Goal: Task Accomplishment & Management: Use online tool/utility

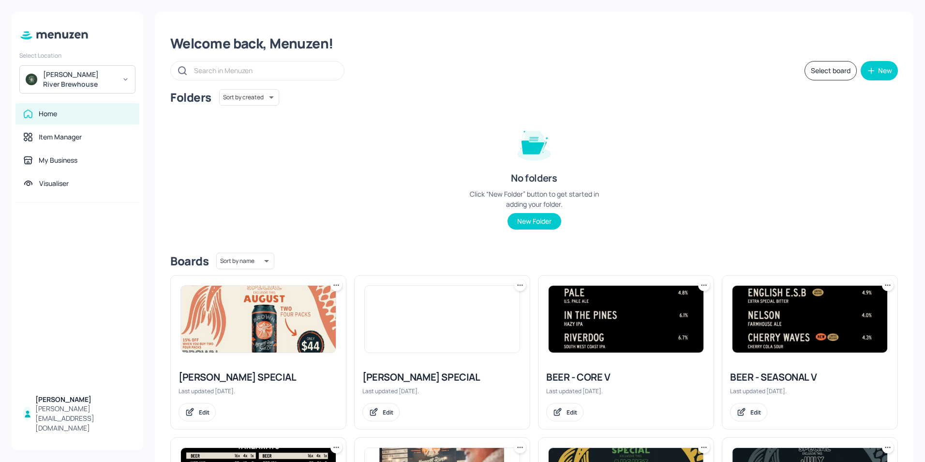
click at [779, 320] on img at bounding box center [809, 318] width 155 height 67
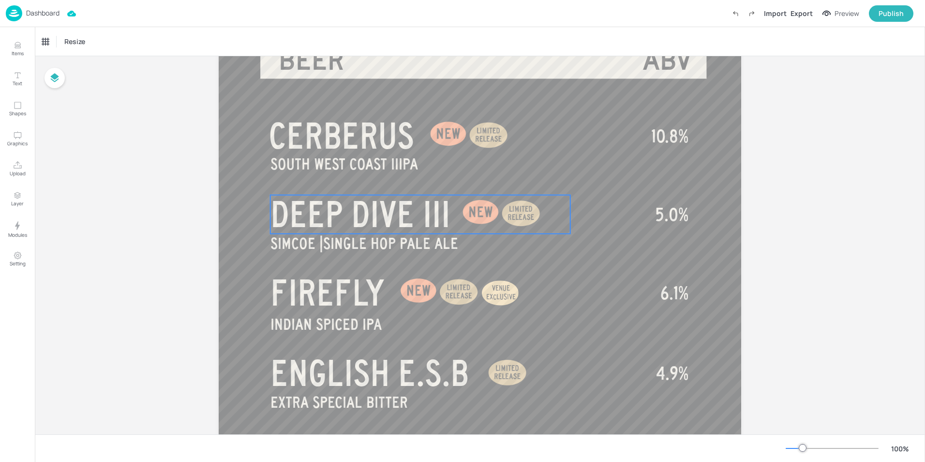
scroll to position [97, 0]
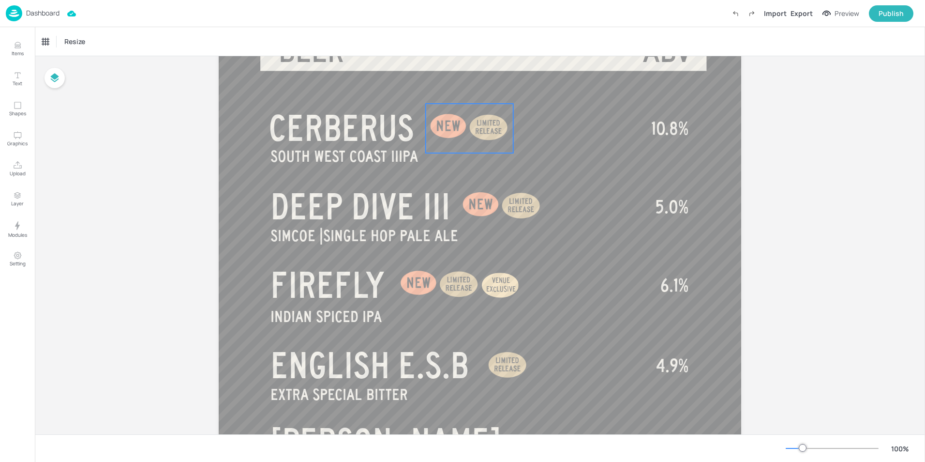
click at [448, 132] on div at bounding box center [449, 127] width 46 height 46
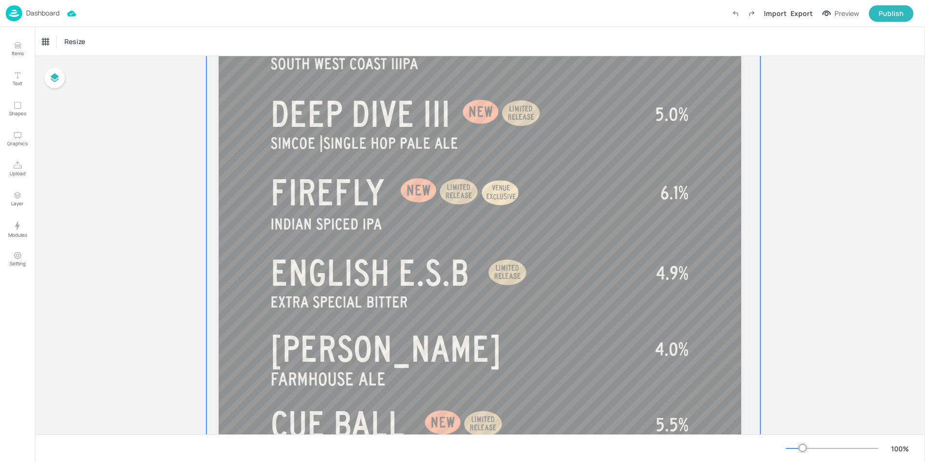
scroll to position [194, 0]
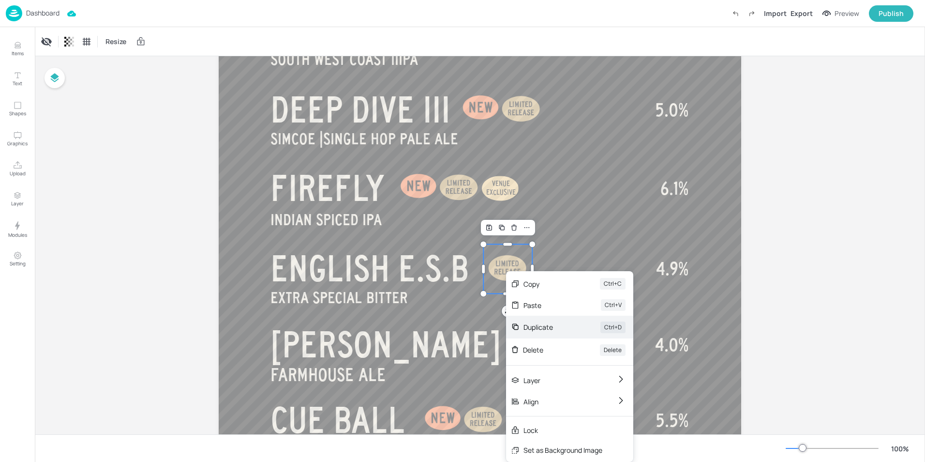
click at [530, 329] on div "Duplicate" at bounding box center [548, 327] width 50 height 10
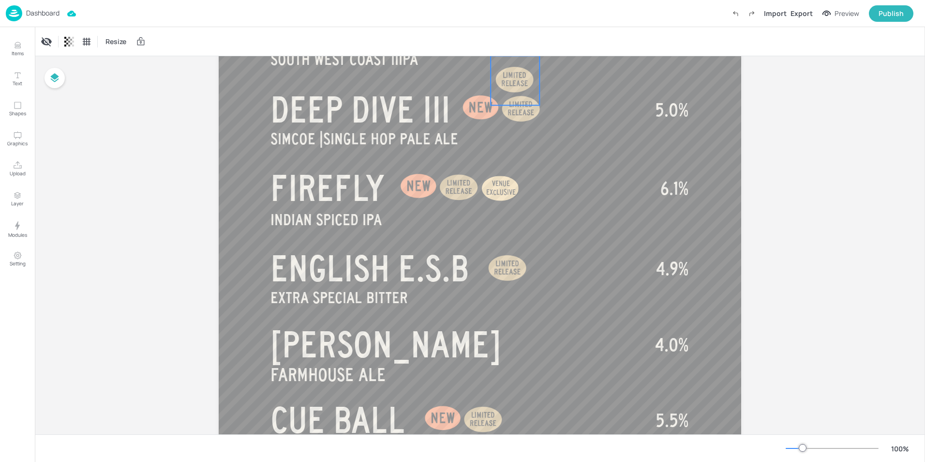
drag, startPoint x: 508, startPoint y: 277, endPoint x: 510, endPoint y: 84, distance: 193.1
click at [510, 84] on div at bounding box center [515, 80] width 49 height 49
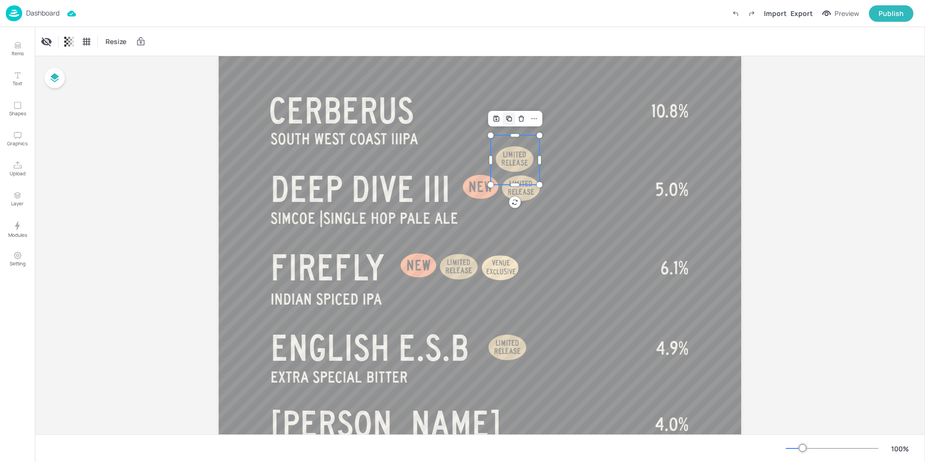
scroll to position [97, 0]
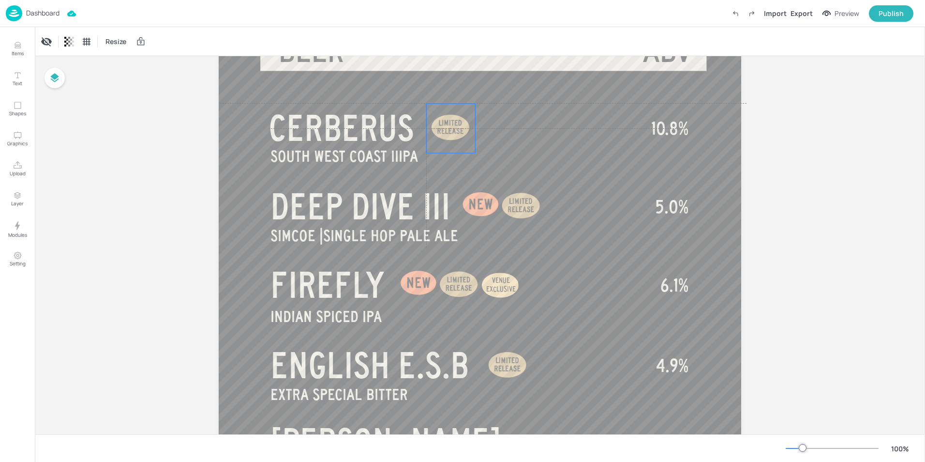
drag, startPoint x: 510, startPoint y: 177, endPoint x: 446, endPoint y: 127, distance: 81.7
click at [446, 127] on div at bounding box center [450, 128] width 49 height 49
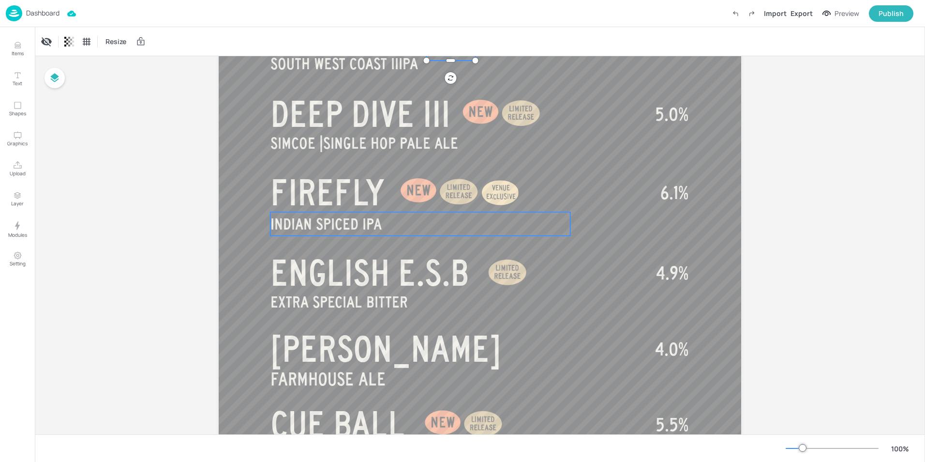
scroll to position [194, 0]
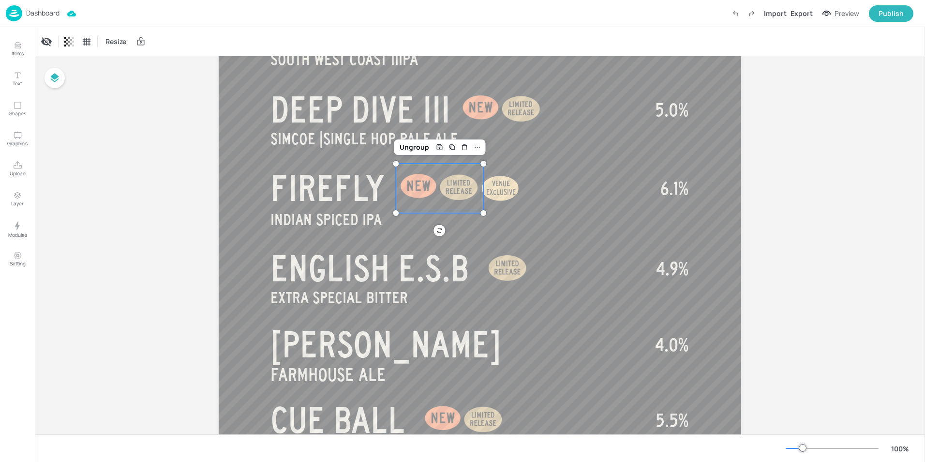
click at [412, 189] on div at bounding box center [419, 187] width 46 height 46
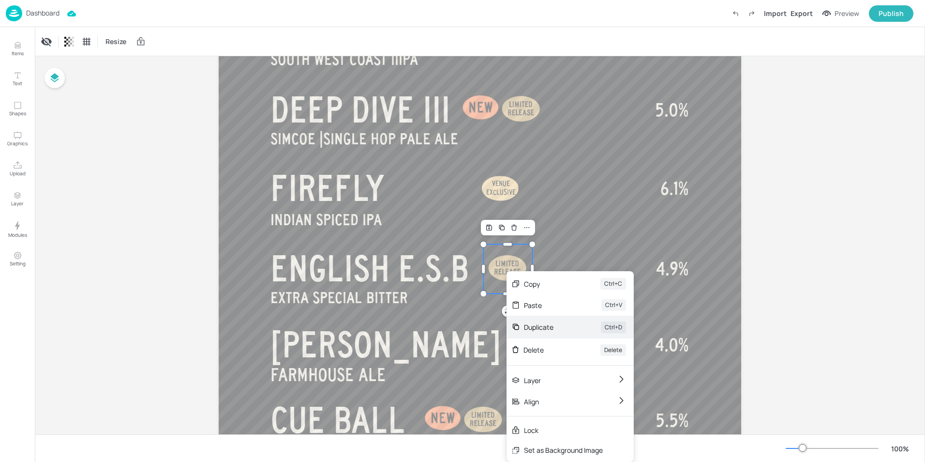
click at [547, 329] on div "Duplicate" at bounding box center [549, 327] width 50 height 10
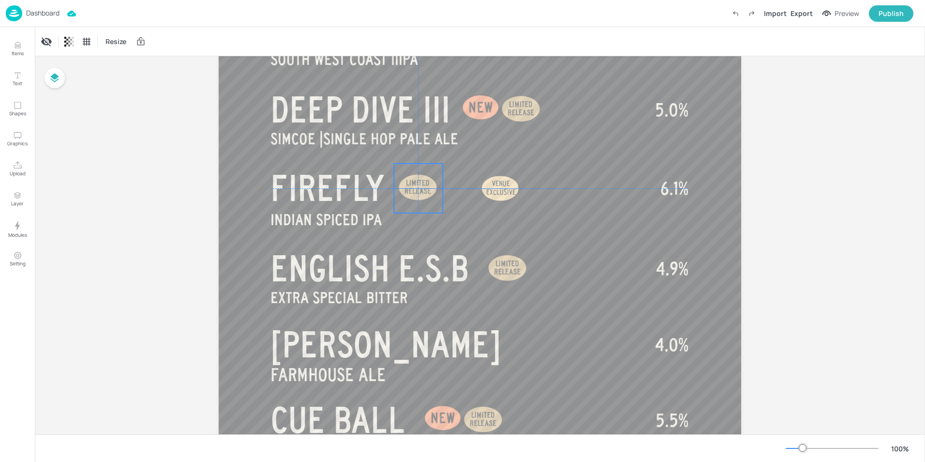
drag, startPoint x: 508, startPoint y: 269, endPoint x: 413, endPoint y: 185, distance: 126.8
click at [413, 185] on div at bounding box center [418, 188] width 49 height 49
drag, startPoint x: 492, startPoint y: 189, endPoint x: 449, endPoint y: 187, distance: 42.1
click at [449, 187] on div "VENUE EXCLUSIVE" at bounding box center [460, 187] width 35 height 17
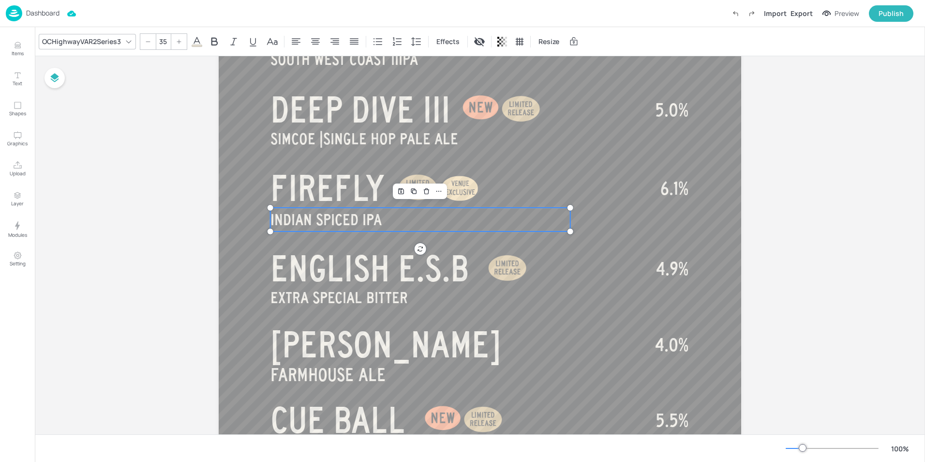
click at [541, 211] on p "INDIAN SPICED IPA" at bounding box center [420, 220] width 300 height 24
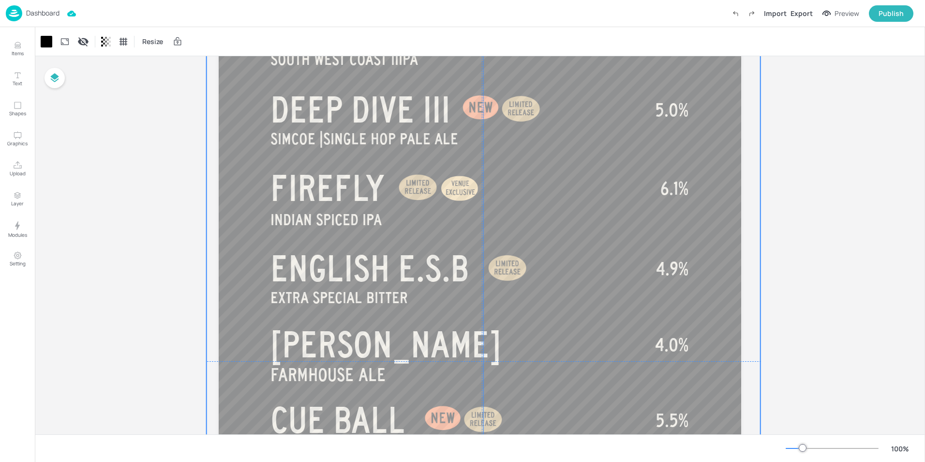
click at [587, 194] on div at bounding box center [484, 361] width 554 height 939
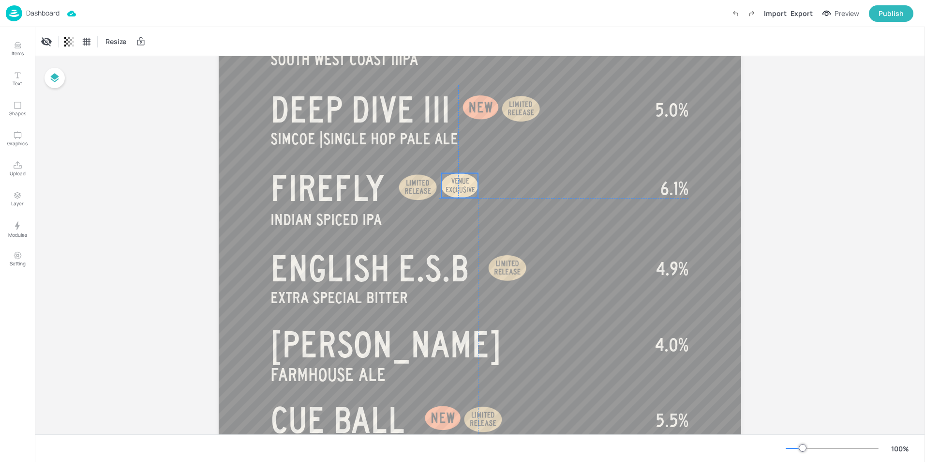
click at [466, 188] on span "EXCLUSIVE" at bounding box center [461, 189] width 30 height 8
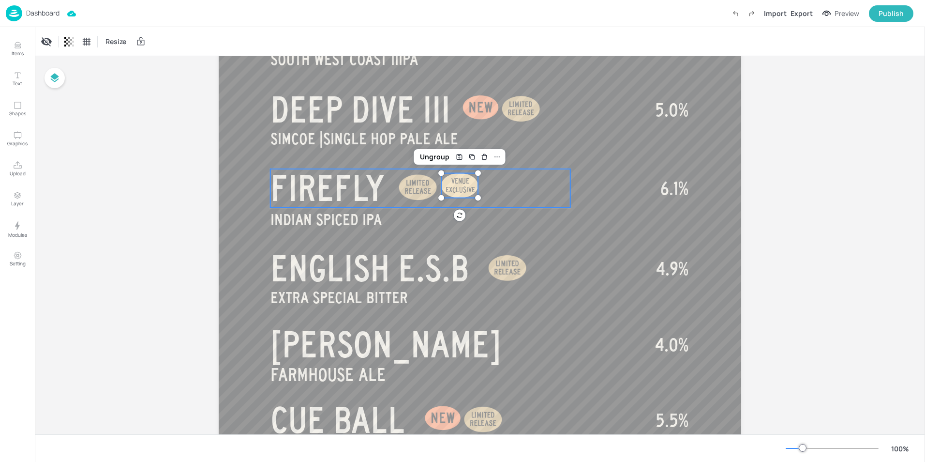
click at [544, 174] on p "FIREFLY" at bounding box center [420, 188] width 300 height 39
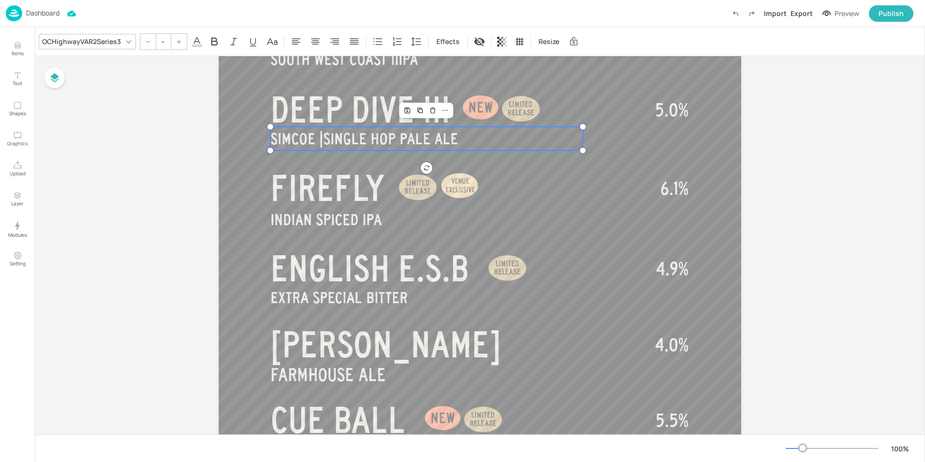
type input "35"
click at [575, 142] on p "SIMCOE | SINGLE HOP PALE ALE" at bounding box center [426, 139] width 313 height 24
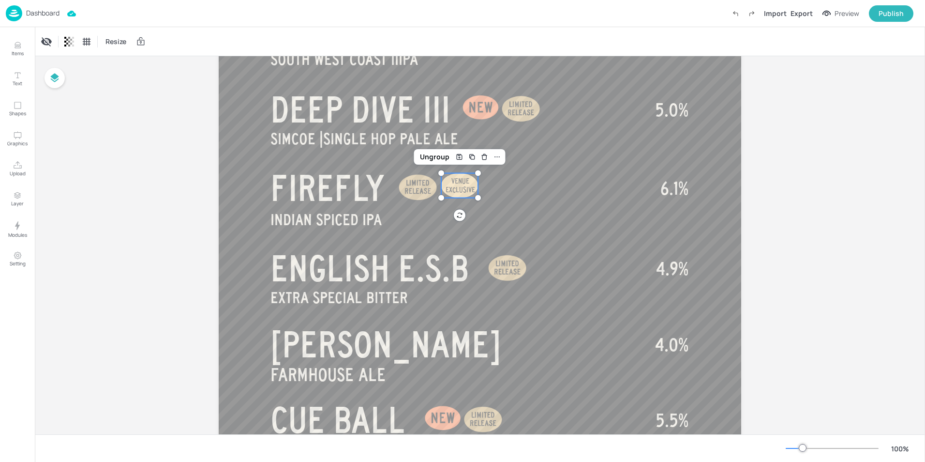
click at [458, 193] on span "EXCLUSIVE" at bounding box center [461, 189] width 30 height 8
click at [460, 188] on div "VENUE EXCLUSIVE" at bounding box center [461, 187] width 35 height 17
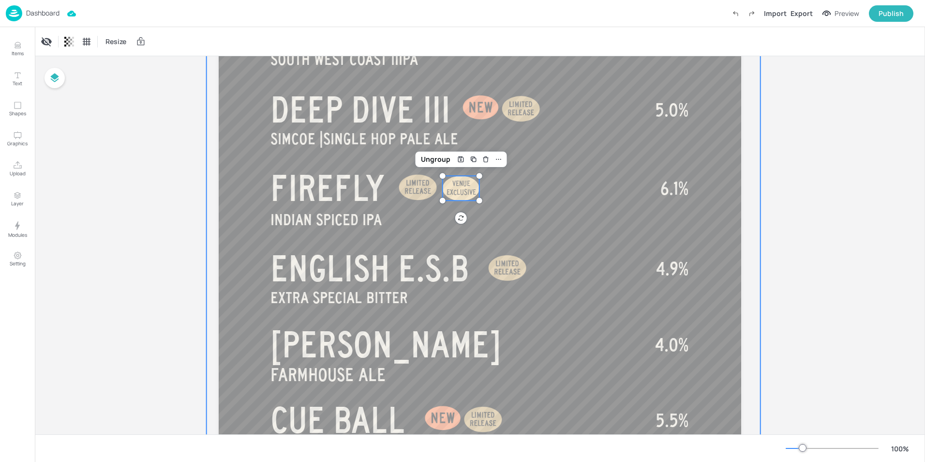
click at [577, 207] on div at bounding box center [484, 361] width 554 height 939
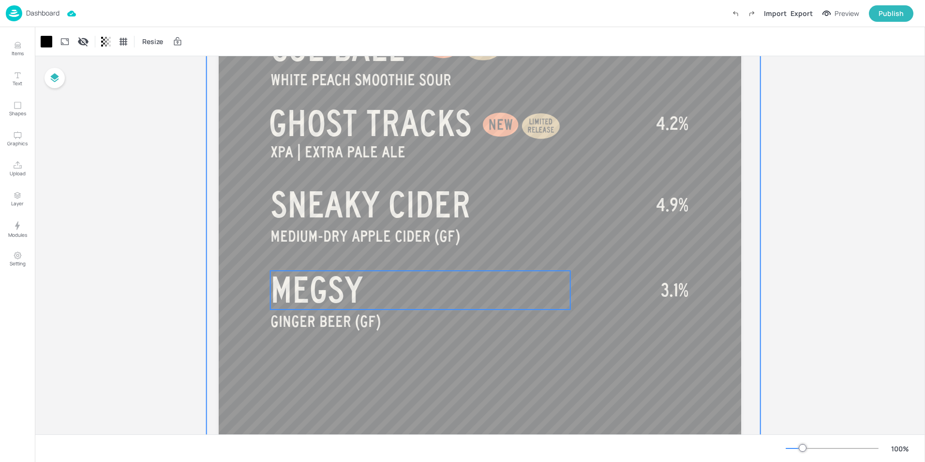
scroll to position [613, 0]
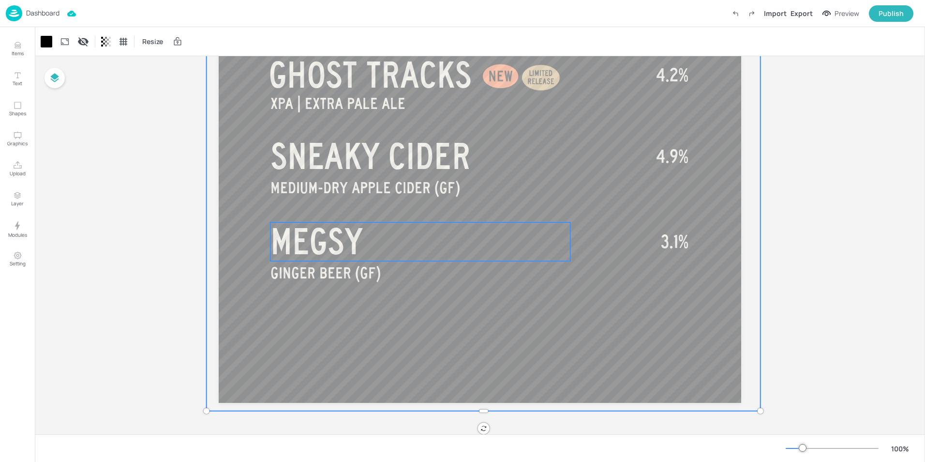
click at [315, 239] on span "MEGSY" at bounding box center [316, 241] width 92 height 39
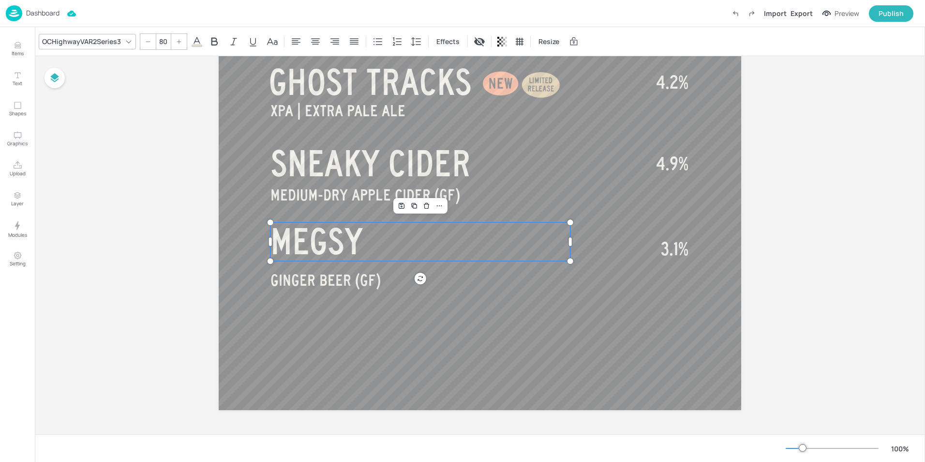
scroll to position [606, 0]
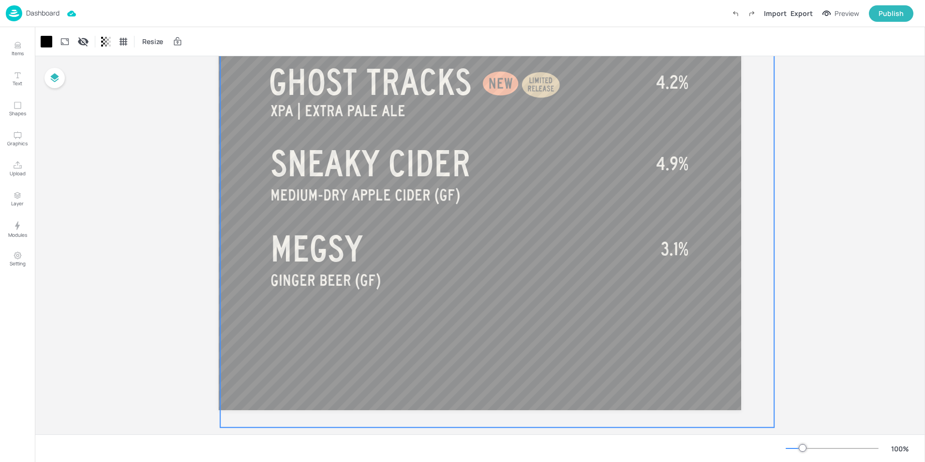
drag, startPoint x: 239, startPoint y: 211, endPoint x: 254, endPoint y: 228, distance: 22.3
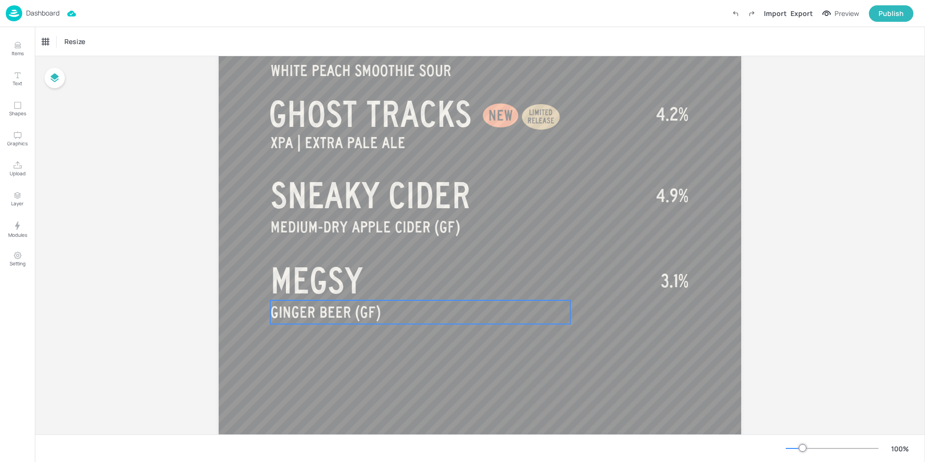
scroll to position [558, 0]
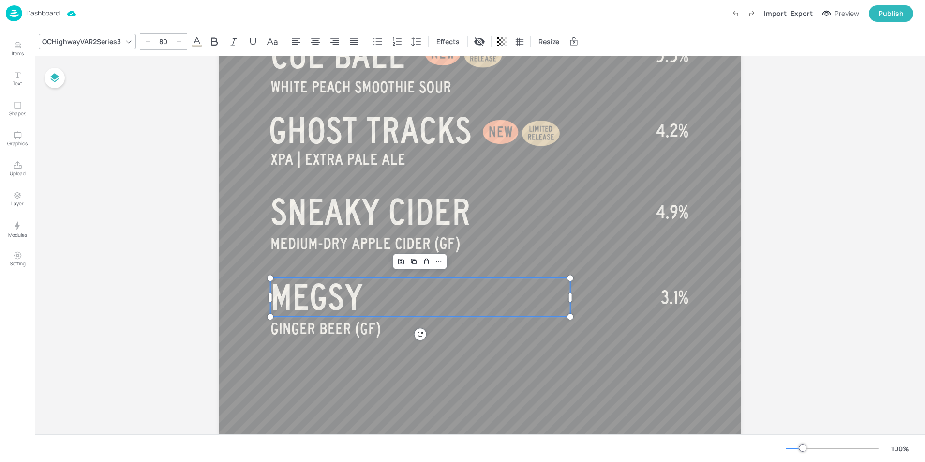
click at [337, 299] on span "MEGSY" at bounding box center [316, 297] width 92 height 39
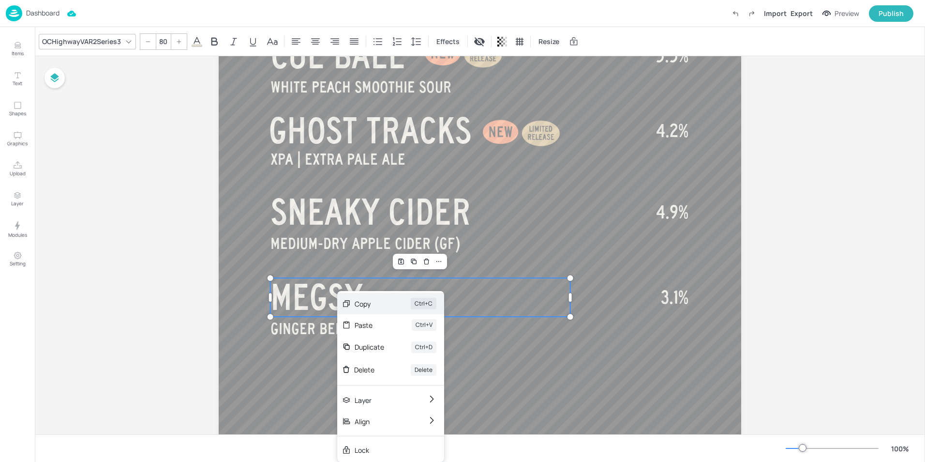
click at [367, 309] on div "Copy Ctrl+C" at bounding box center [390, 303] width 107 height 21
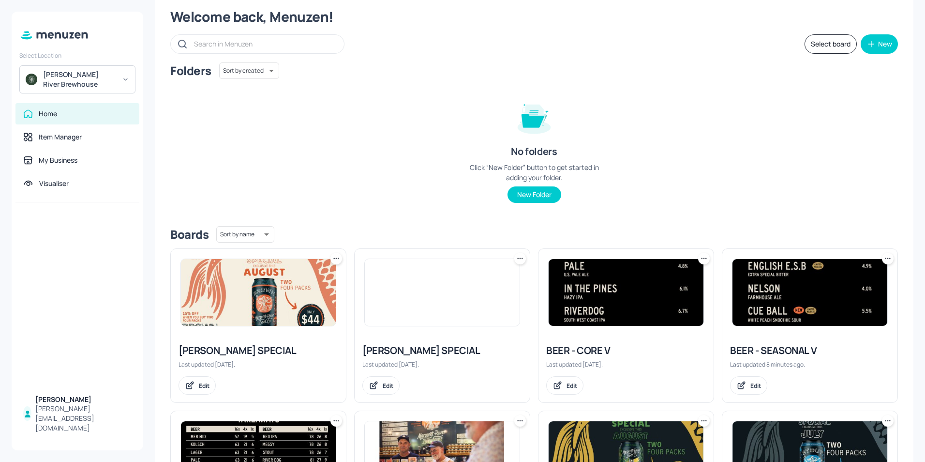
scroll to position [48, 0]
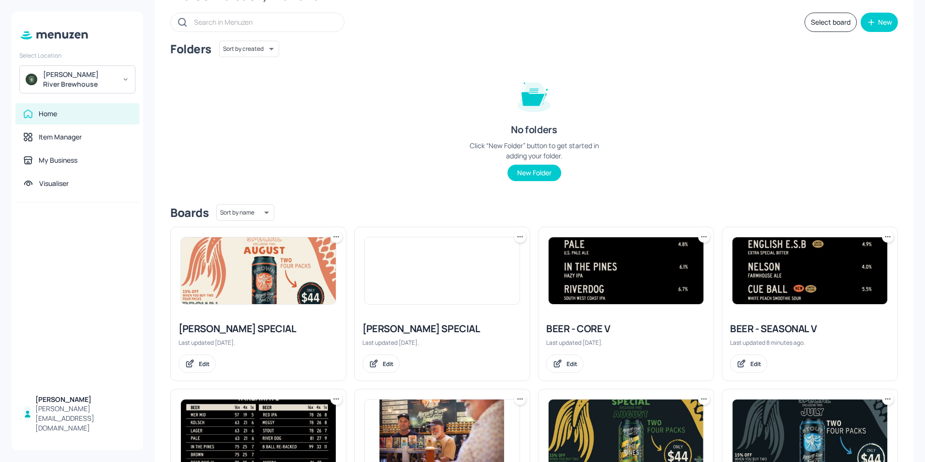
click at [600, 264] on img at bounding box center [626, 270] width 155 height 67
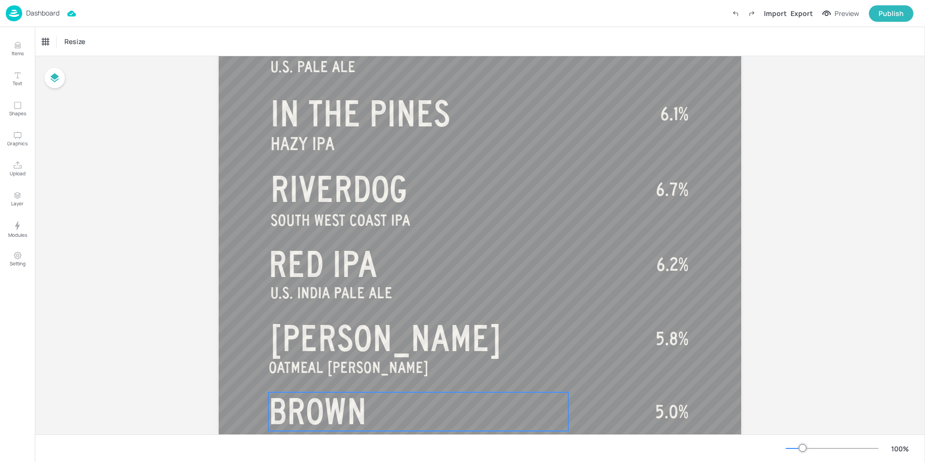
scroll to position [581, 0]
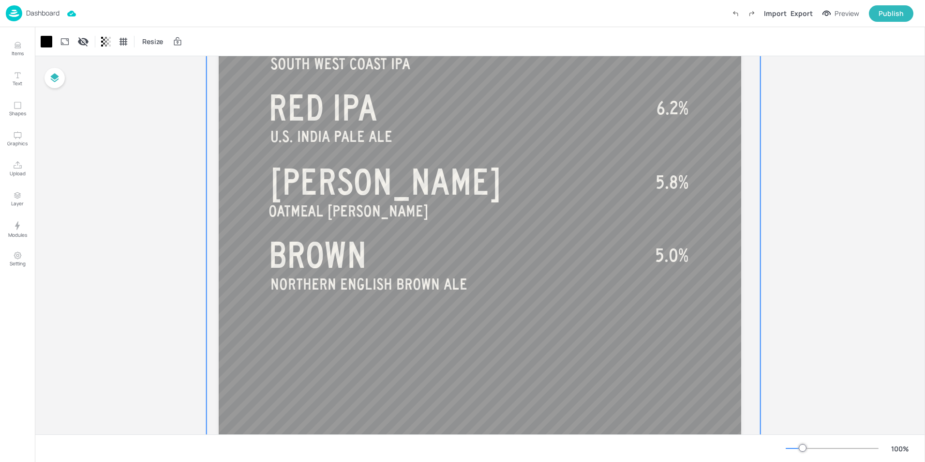
click at [346, 264] on span "BROWN" at bounding box center [318, 255] width 98 height 39
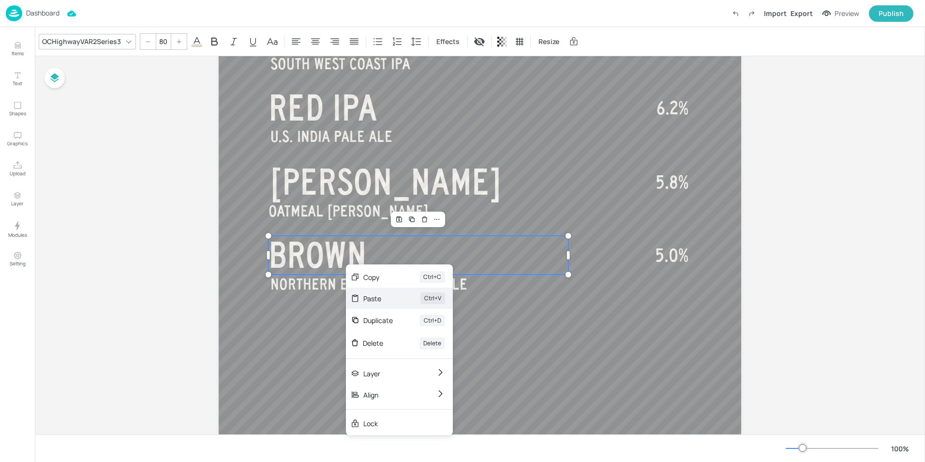
click at [370, 302] on div "Paste" at bounding box center [378, 298] width 30 height 10
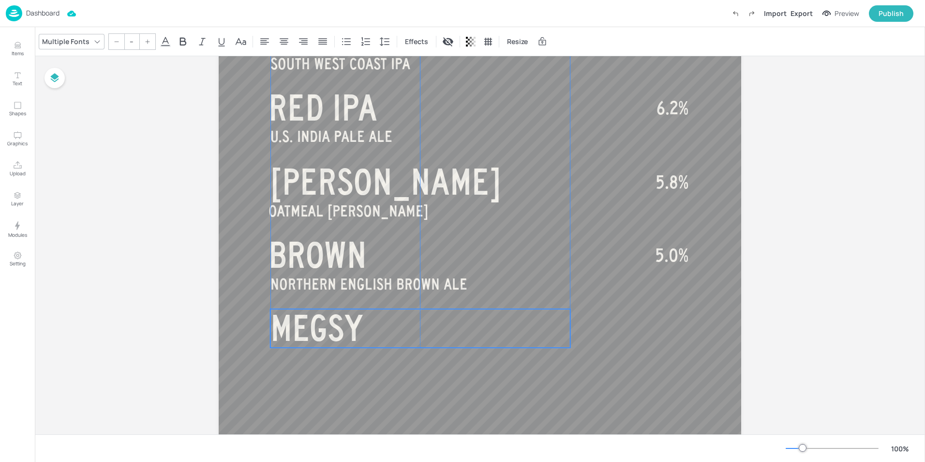
drag, startPoint x: 342, startPoint y: 280, endPoint x: 337, endPoint y: 329, distance: 49.2
click at [337, 329] on span "MEGSY" at bounding box center [316, 328] width 92 height 39
click at [313, 320] on span "MEGSY" at bounding box center [316, 328] width 92 height 39
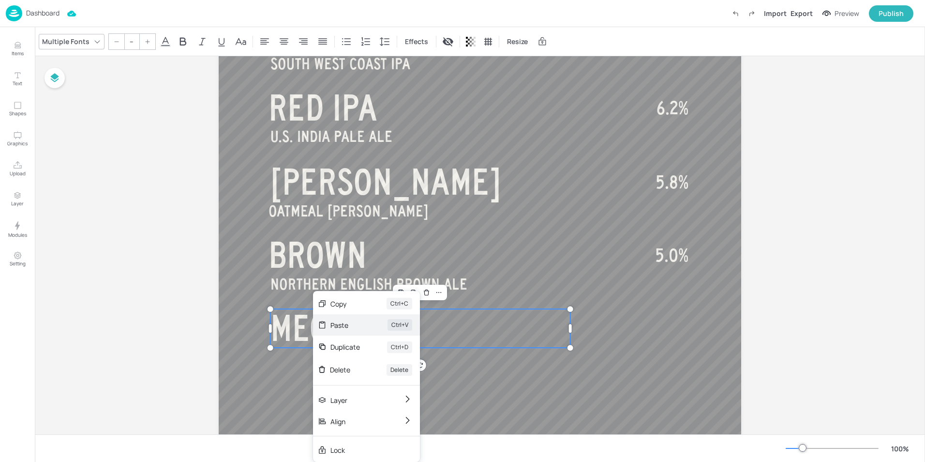
click at [333, 330] on div "Paste Ctrl+V" at bounding box center [366, 324] width 107 height 21
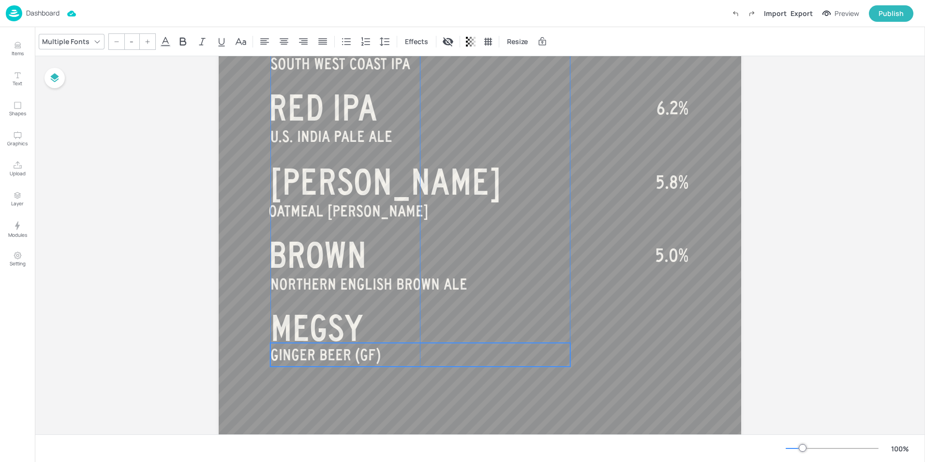
drag, startPoint x: 335, startPoint y: 304, endPoint x: 331, endPoint y: 348, distance: 44.2
click at [331, 348] on span "GINGER BEER (GF)" at bounding box center [325, 354] width 110 height 17
type input "80"
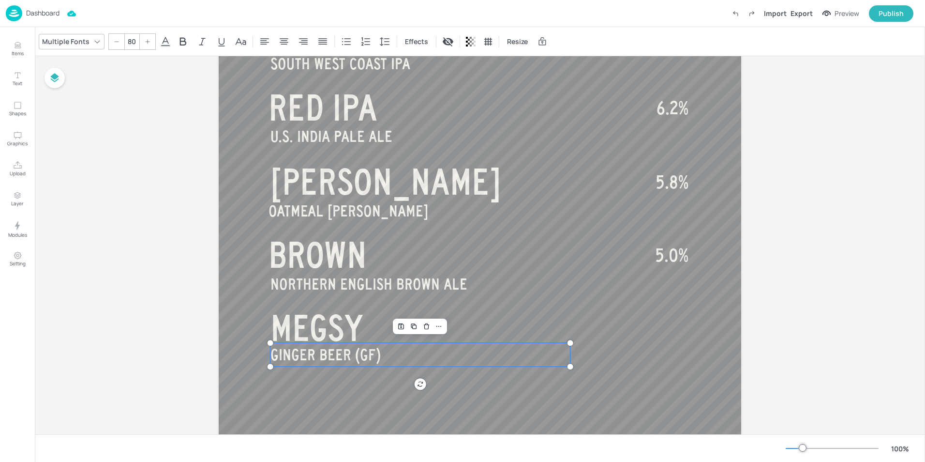
click at [295, 331] on span "MEGSY" at bounding box center [316, 328] width 92 height 39
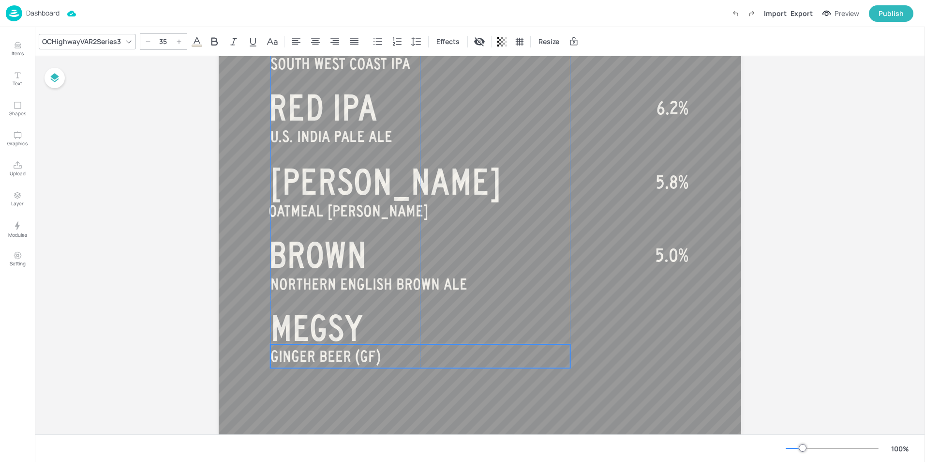
click at [338, 362] on span "GINGER BEER (GF)" at bounding box center [325, 355] width 110 height 17
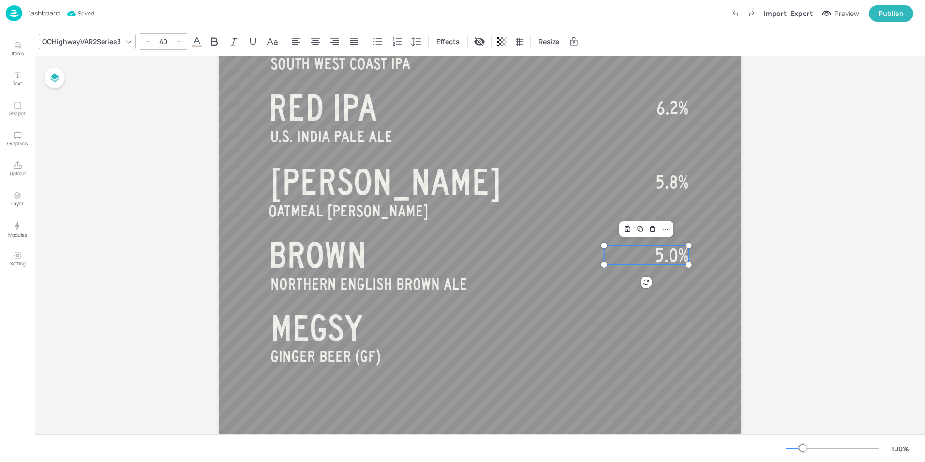
click at [661, 254] on span "5.0%" at bounding box center [671, 254] width 33 height 19
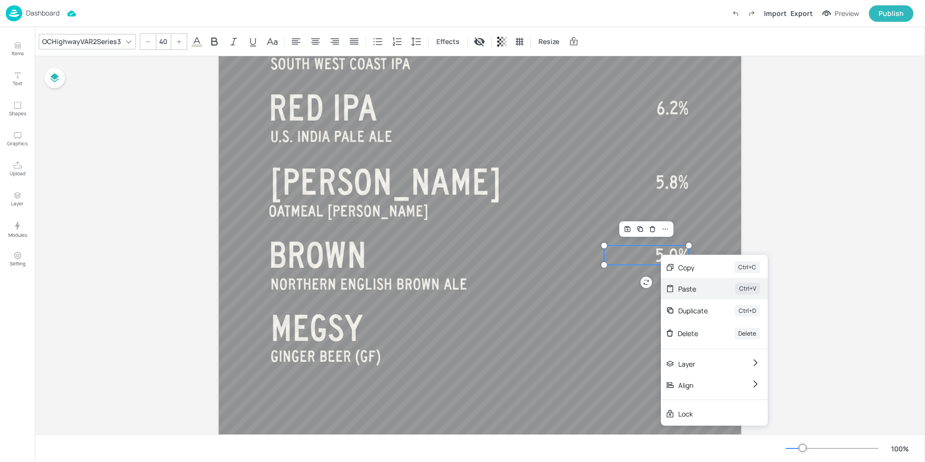
click at [682, 294] on div "Paste Ctrl+V" at bounding box center [714, 288] width 107 height 21
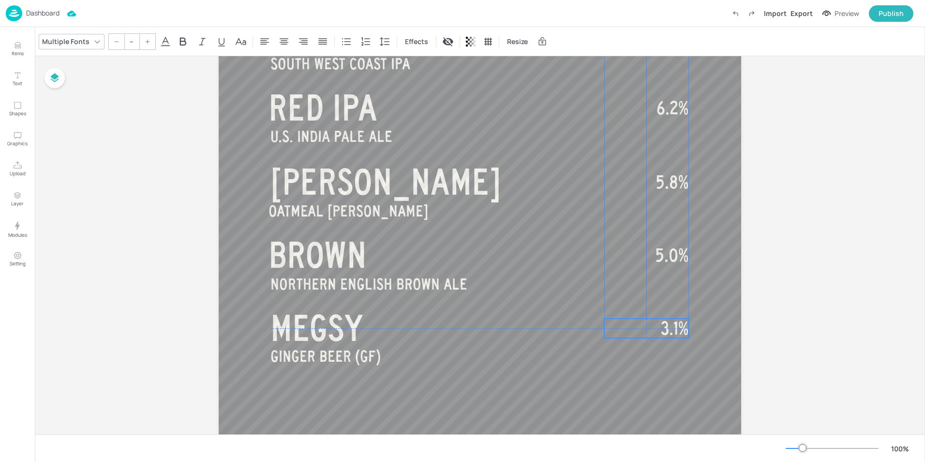
drag, startPoint x: 673, startPoint y: 283, endPoint x: 668, endPoint y: 329, distance: 45.8
click at [668, 329] on span "3.1%" at bounding box center [675, 327] width 28 height 19
click at [682, 331] on span "3.1%" at bounding box center [675, 327] width 28 height 19
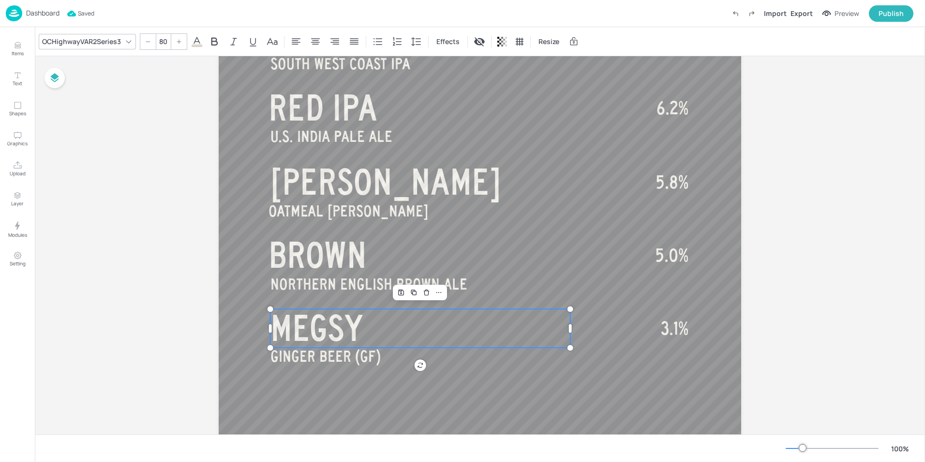
click at [355, 324] on span "MEGSY" at bounding box center [316, 328] width 92 height 39
type input "80"
click at [299, 262] on span "BROWN" at bounding box center [318, 255] width 98 height 39
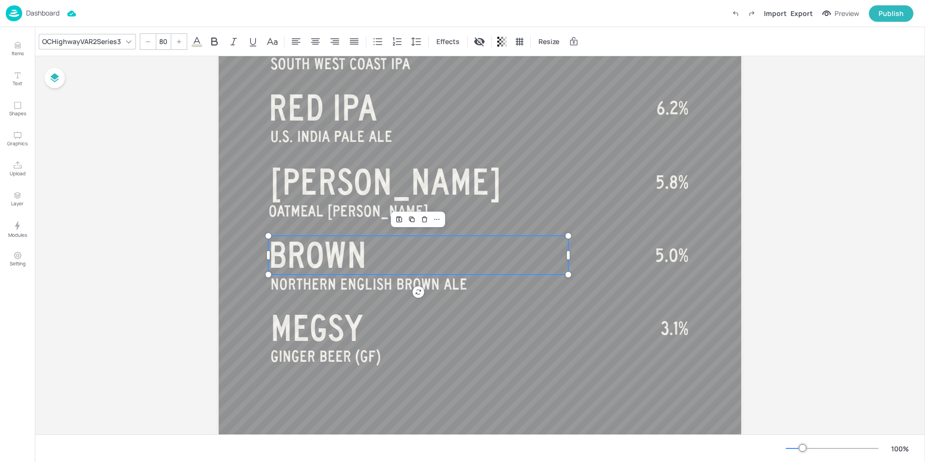
click at [891, 16] on div "Publish" at bounding box center [891, 13] width 25 height 11
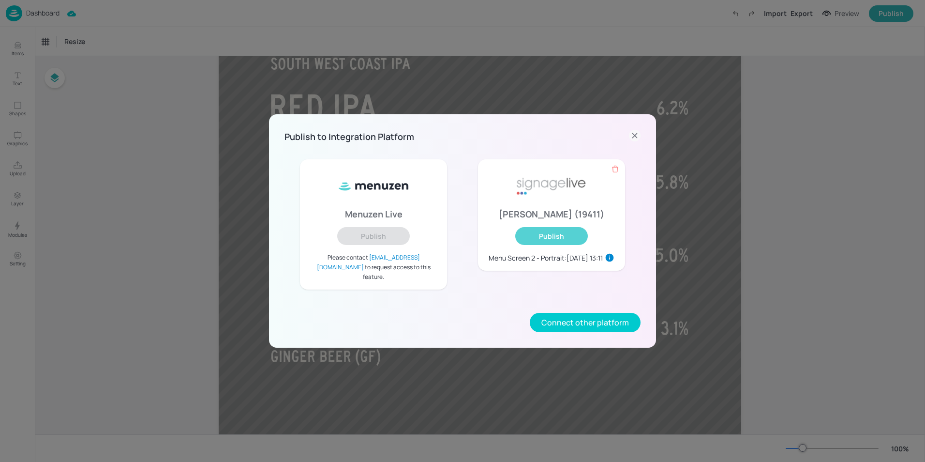
click at [551, 245] on button "Publish" at bounding box center [551, 236] width 73 height 18
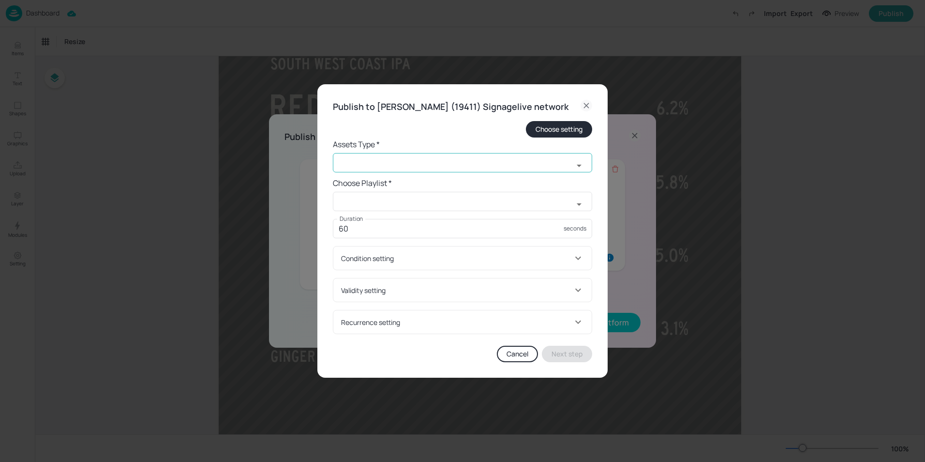
click at [343, 162] on input "text" at bounding box center [453, 162] width 240 height 19
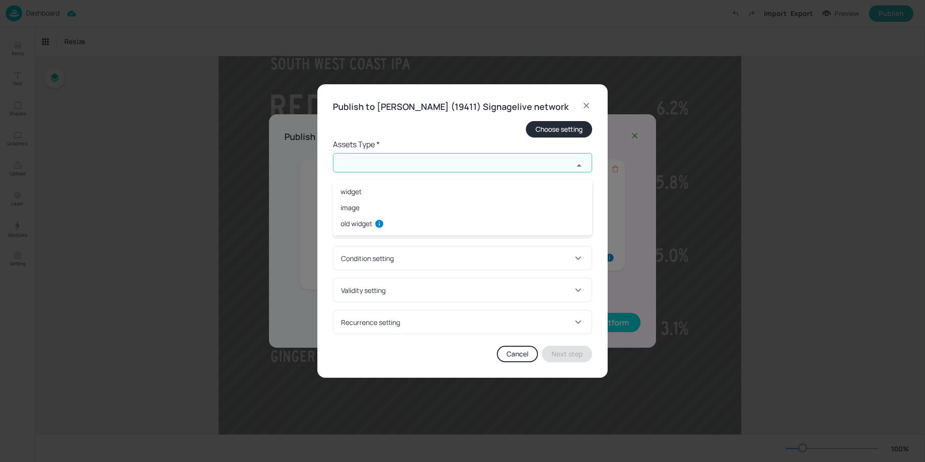
click at [366, 188] on li "widget" at bounding box center [462, 191] width 259 height 16
type input "widget"
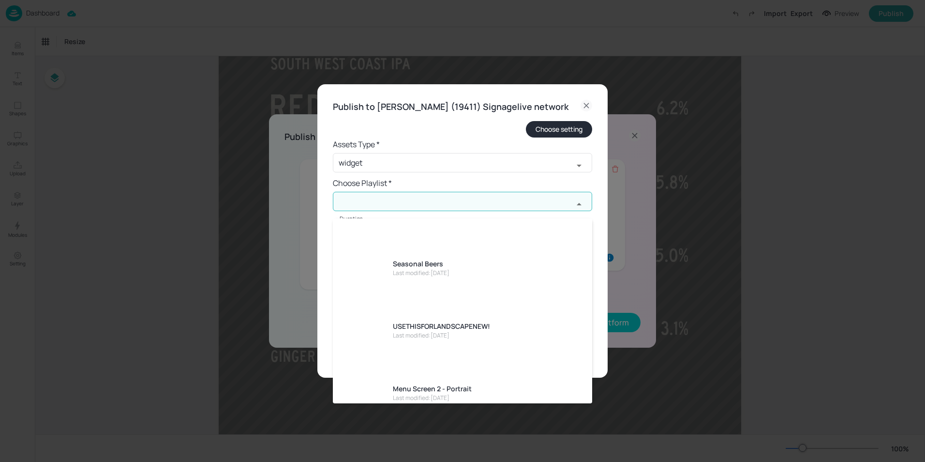
click at [369, 211] on input "text" at bounding box center [453, 201] width 240 height 19
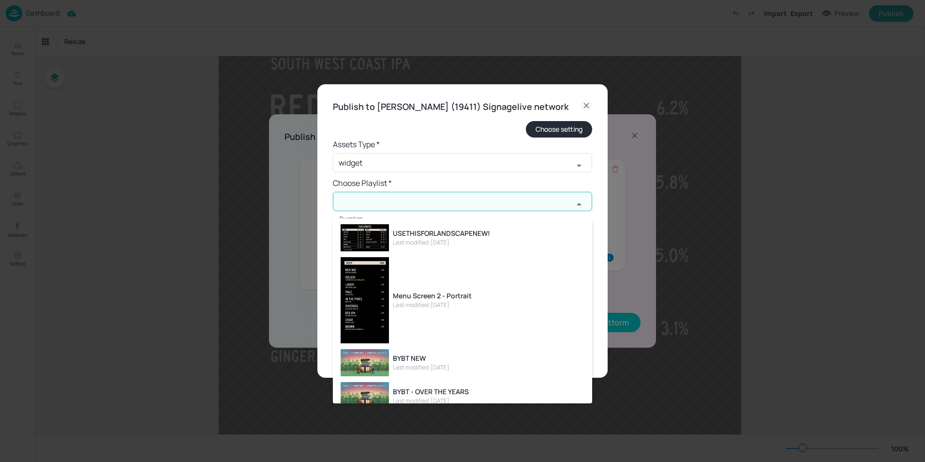
scroll to position [97, 0]
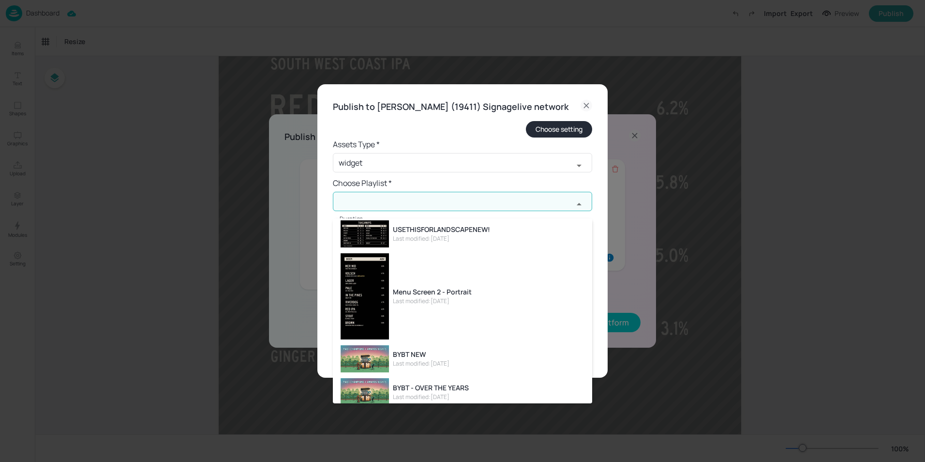
click at [435, 292] on div "Menu Screen 2 - Portrait" at bounding box center [432, 291] width 79 height 10
type input "Menu Screen 2 - Portrait"
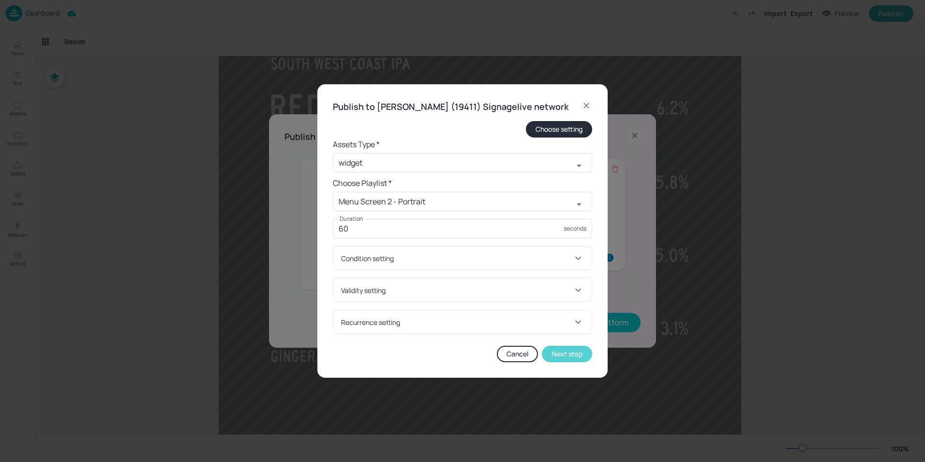
click at [571, 362] on button "Next step" at bounding box center [567, 353] width 50 height 16
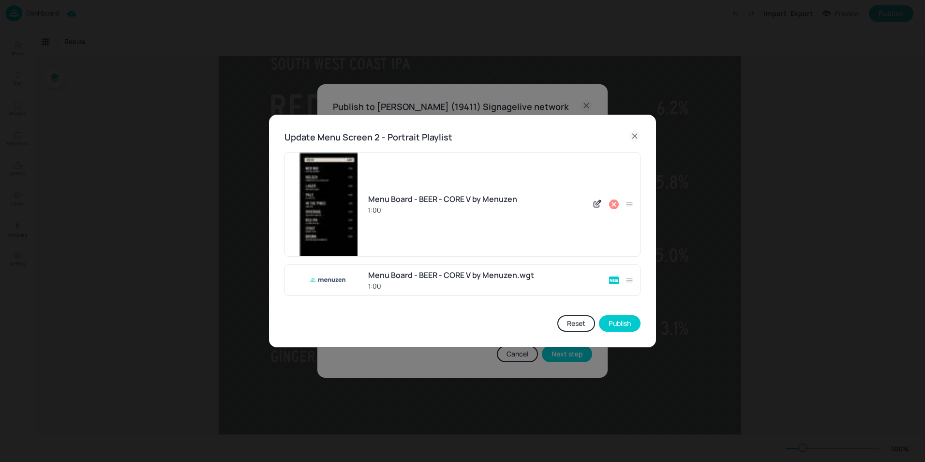
click at [614, 202] on icon at bounding box center [614, 204] width 10 height 10
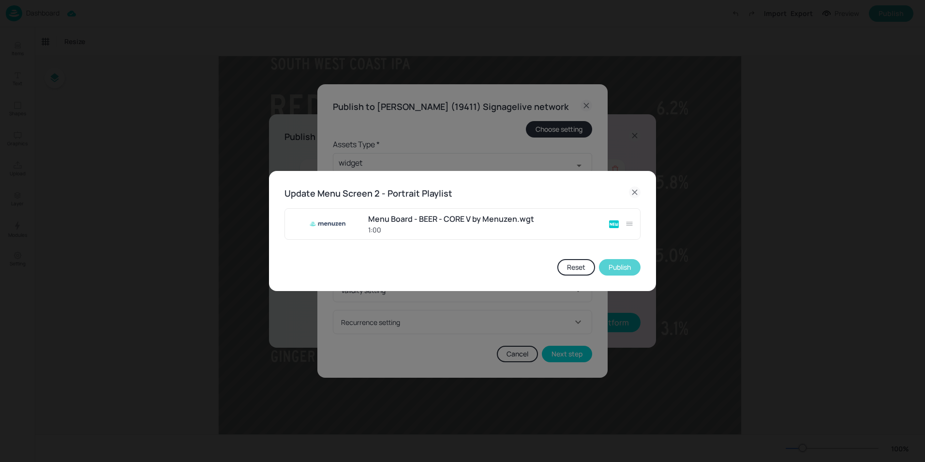
click at [618, 268] on button "Publish" at bounding box center [620, 267] width 42 height 16
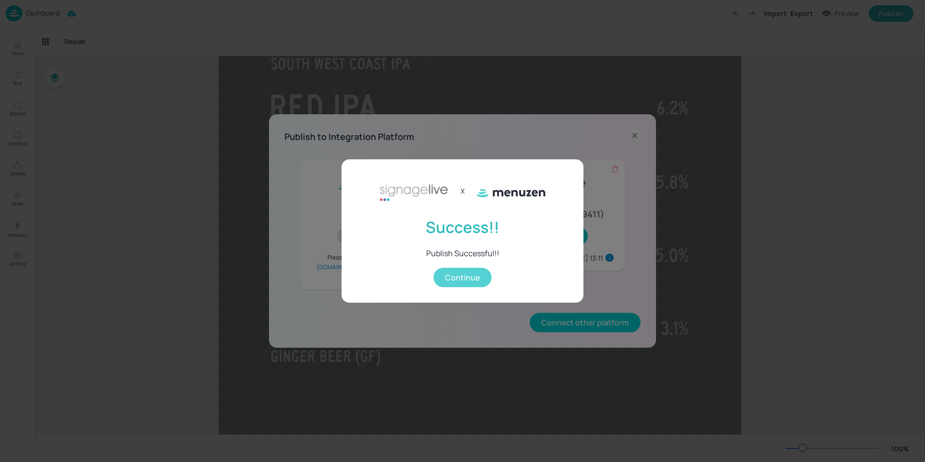
click at [461, 272] on button "Continue" at bounding box center [462, 277] width 58 height 19
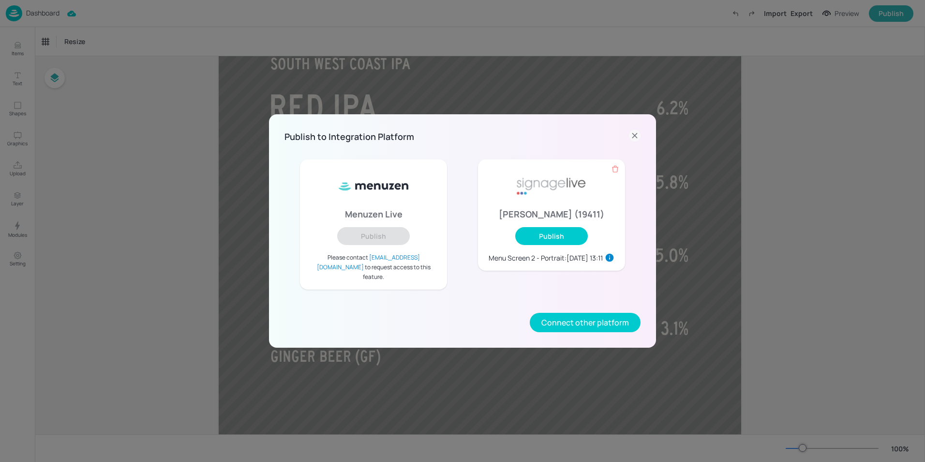
click at [633, 140] on icon at bounding box center [635, 136] width 12 height 12
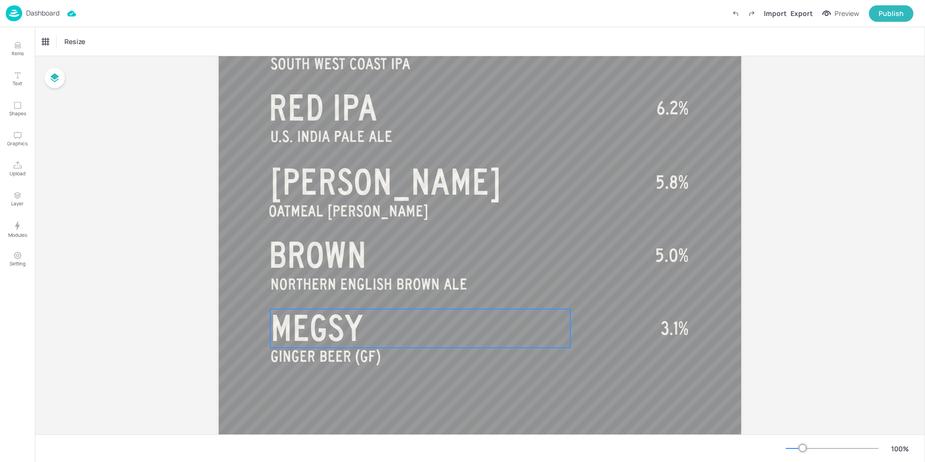
scroll to position [606, 0]
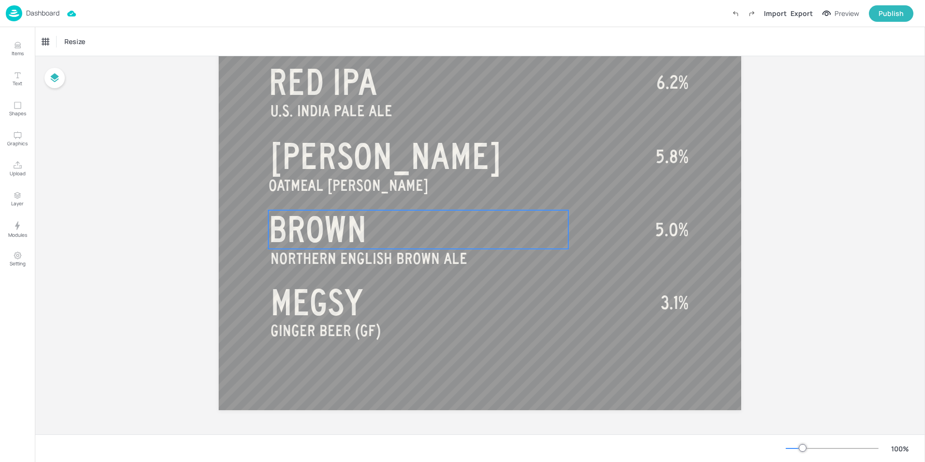
click at [342, 235] on span "BROWN" at bounding box center [318, 229] width 98 height 39
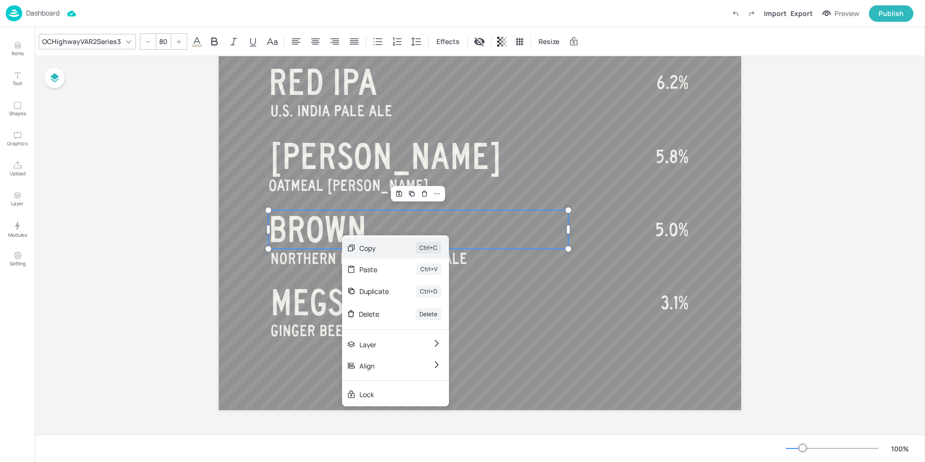
click at [368, 247] on div "Copy" at bounding box center [373, 248] width 29 height 10
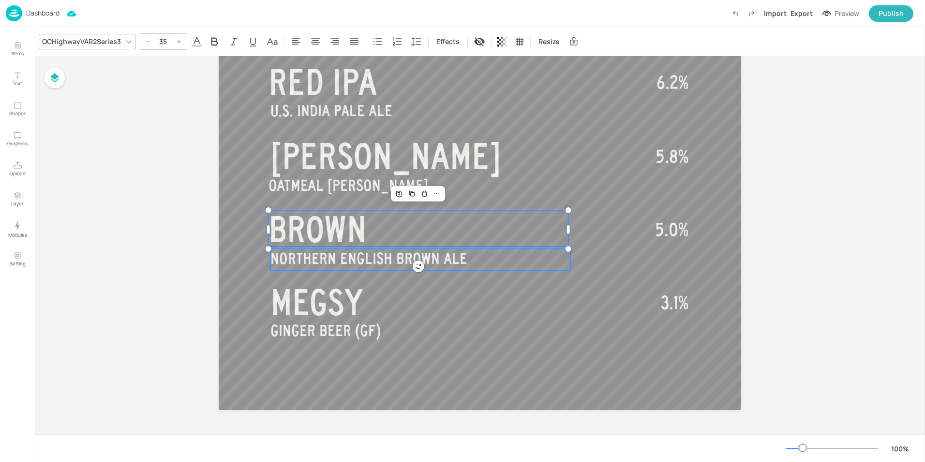
click at [335, 259] on span "NORTHERN ENGLISH BROWN ALE" at bounding box center [368, 258] width 197 height 17
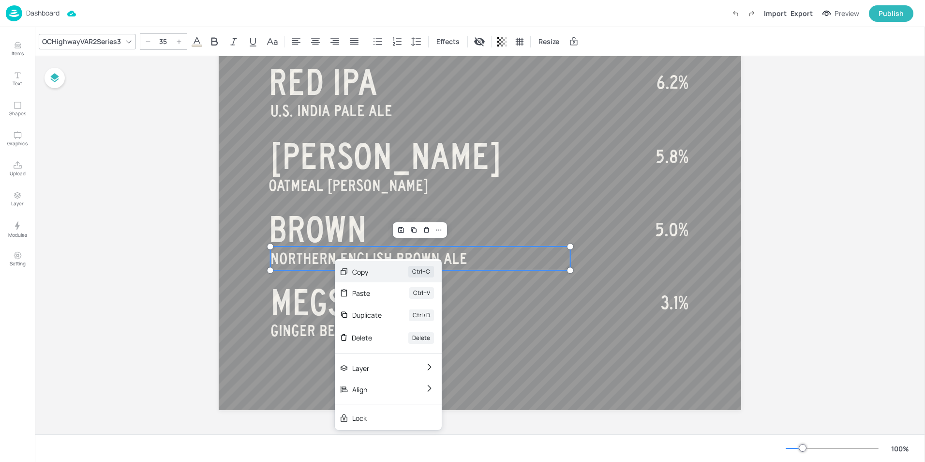
click at [356, 276] on div "Copy" at bounding box center [366, 272] width 29 height 10
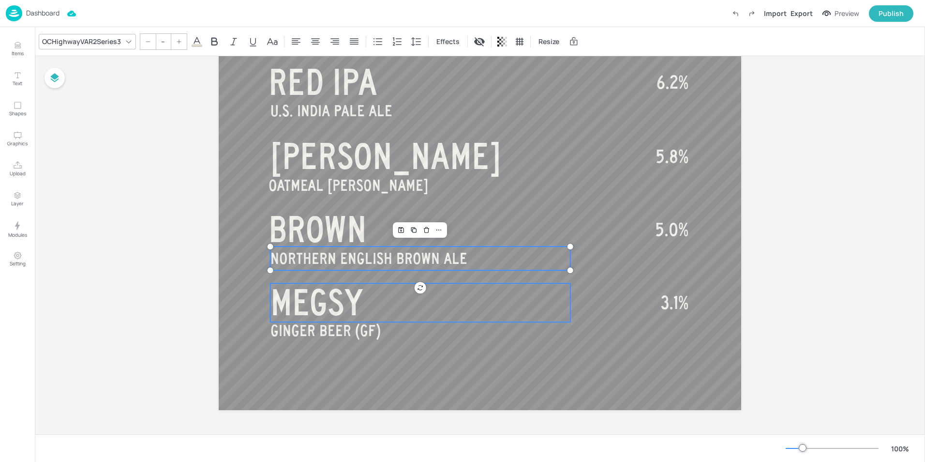
click at [319, 295] on span "MEGSY" at bounding box center [316, 302] width 92 height 39
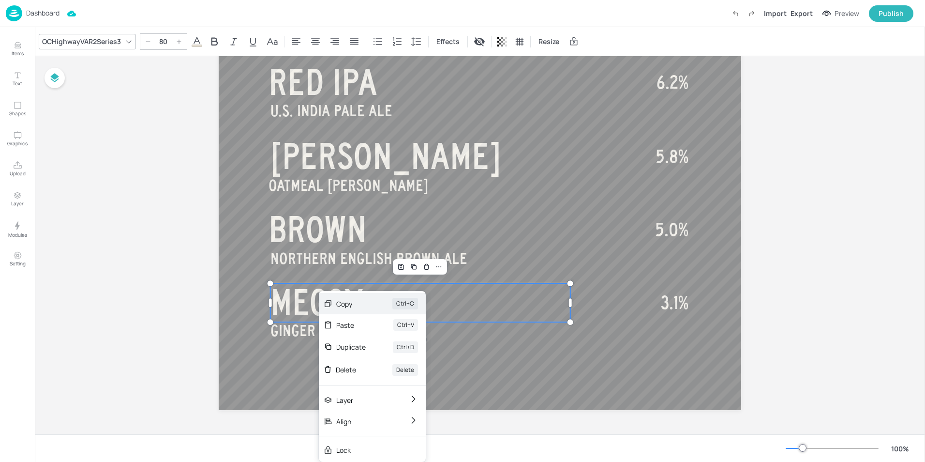
click at [348, 308] on div "Copy" at bounding box center [350, 304] width 29 height 10
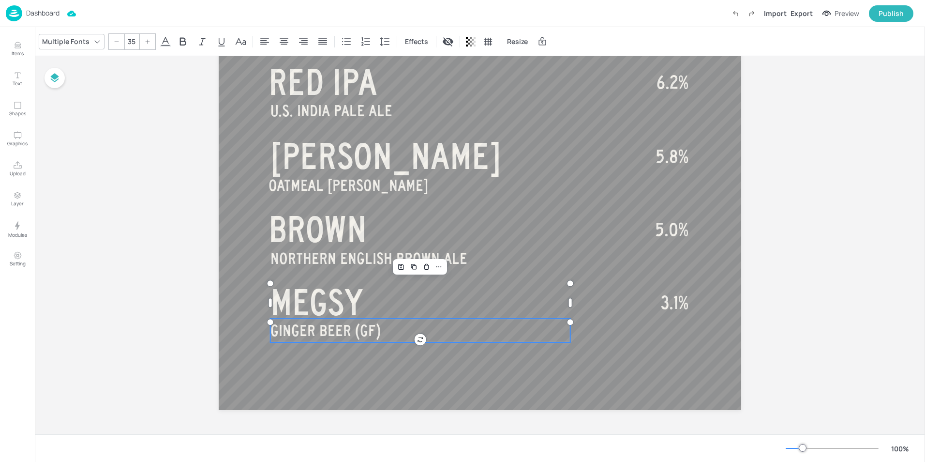
click at [348, 329] on span "GINGER BEER (GF)" at bounding box center [325, 330] width 110 height 17
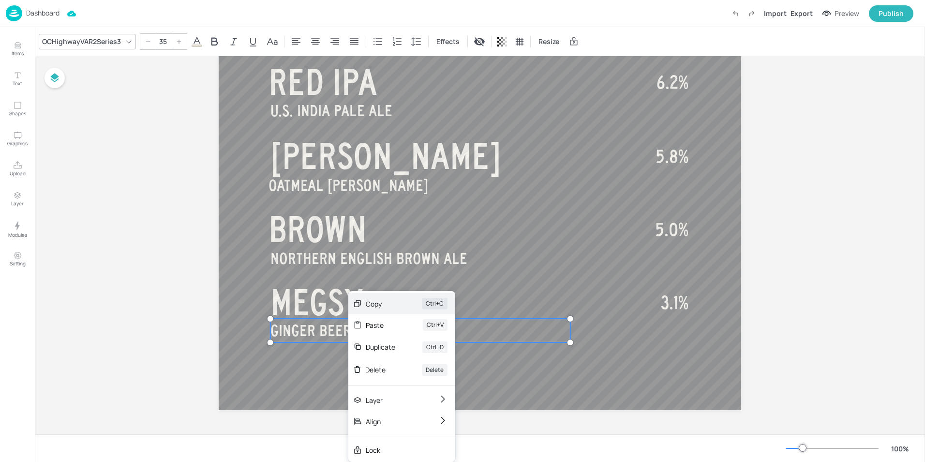
click at [378, 306] on div "Copy" at bounding box center [380, 304] width 29 height 10
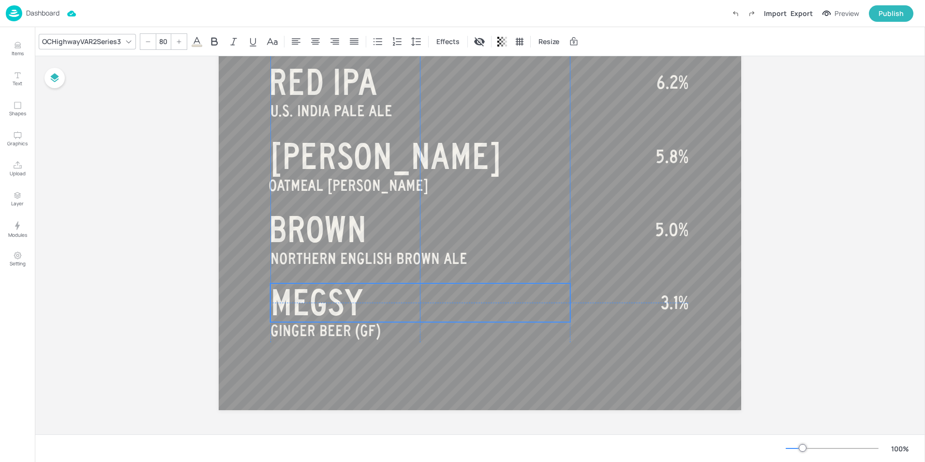
click at [324, 303] on span "MEGSY" at bounding box center [316, 302] width 92 height 39
click at [669, 303] on span "3.1%" at bounding box center [675, 302] width 28 height 19
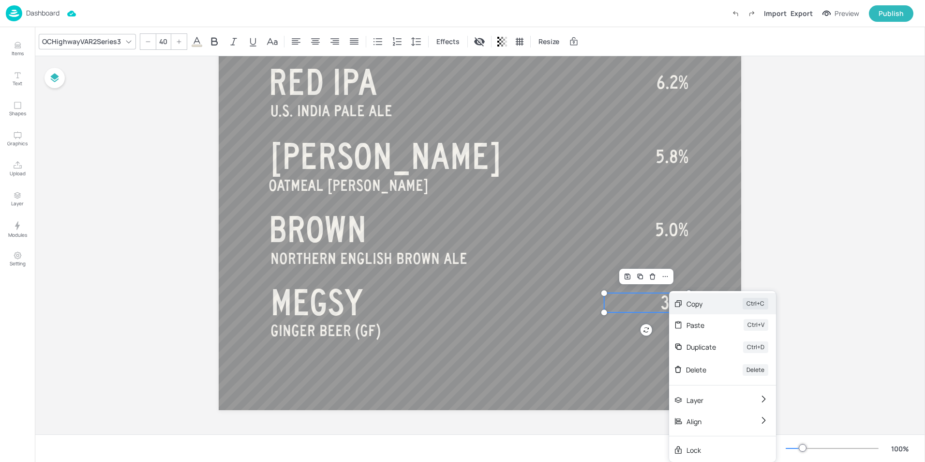
click at [690, 304] on div "Copy" at bounding box center [701, 304] width 29 height 10
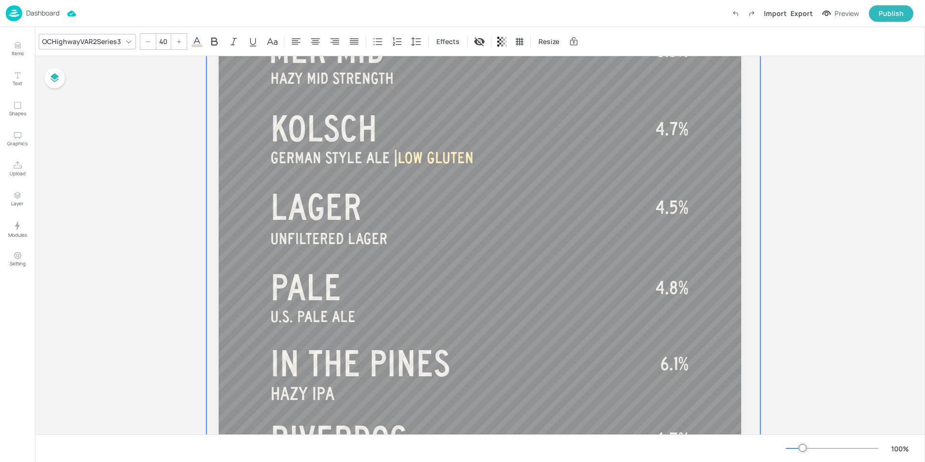
scroll to position [268, 0]
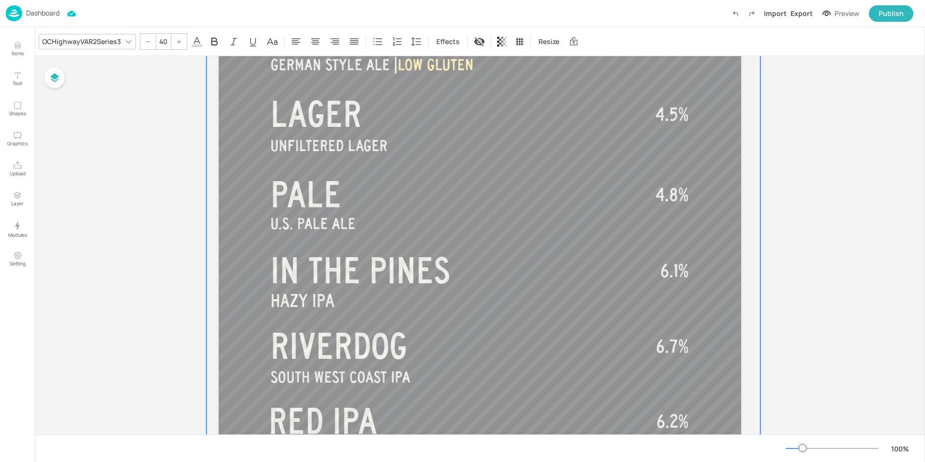
click at [359, 133] on span "LAGER" at bounding box center [315, 114] width 91 height 39
type input "80"
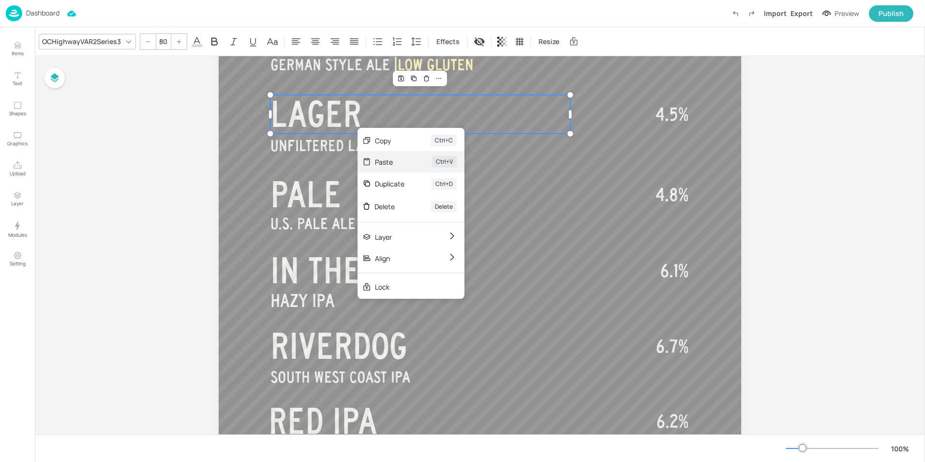
click at [387, 167] on div "Paste Ctrl+V" at bounding box center [411, 161] width 107 height 21
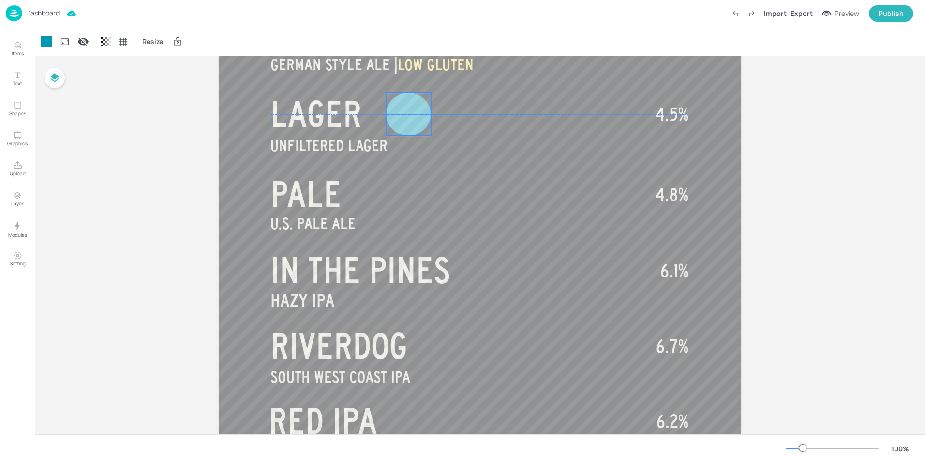
drag, startPoint x: 502, startPoint y: 418, endPoint x: 404, endPoint y: 106, distance: 327.6
click at [404, 106] on div at bounding box center [408, 114] width 45 height 43
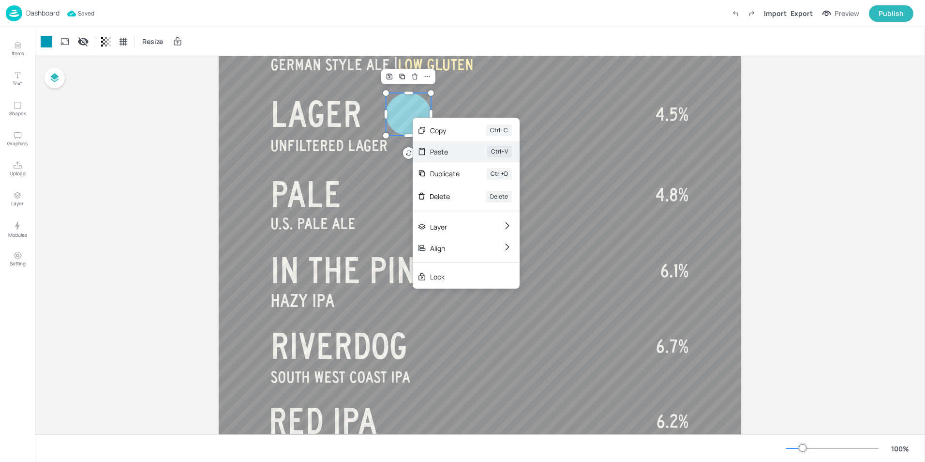
click at [437, 153] on div "Paste" at bounding box center [445, 152] width 30 height 10
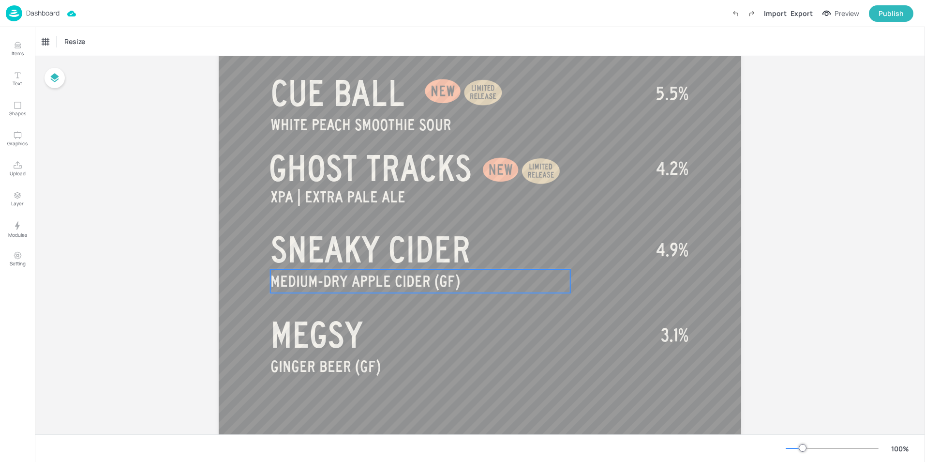
scroll to position [558, 0]
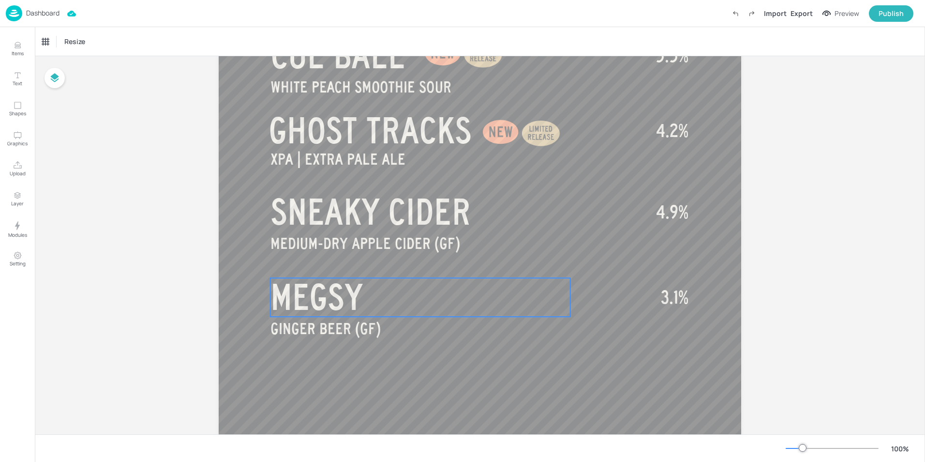
click at [354, 288] on span "MEGSY" at bounding box center [316, 297] width 92 height 39
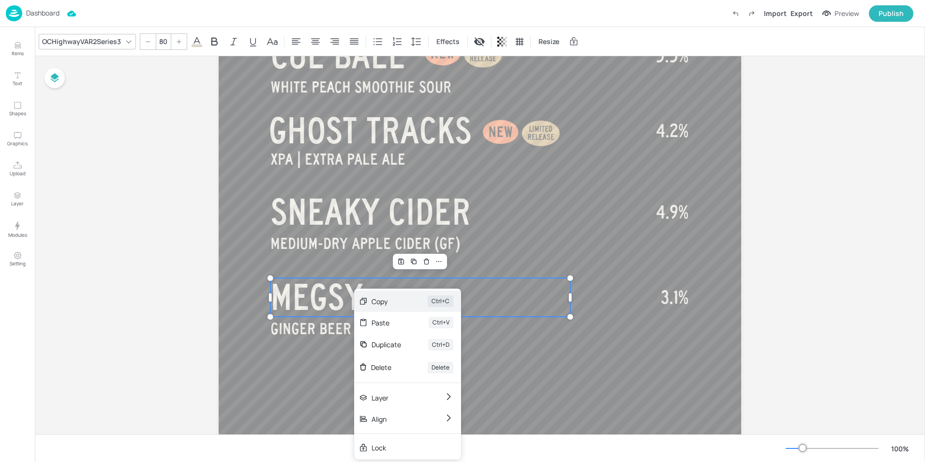
click at [376, 305] on div "Copy" at bounding box center [386, 301] width 29 height 10
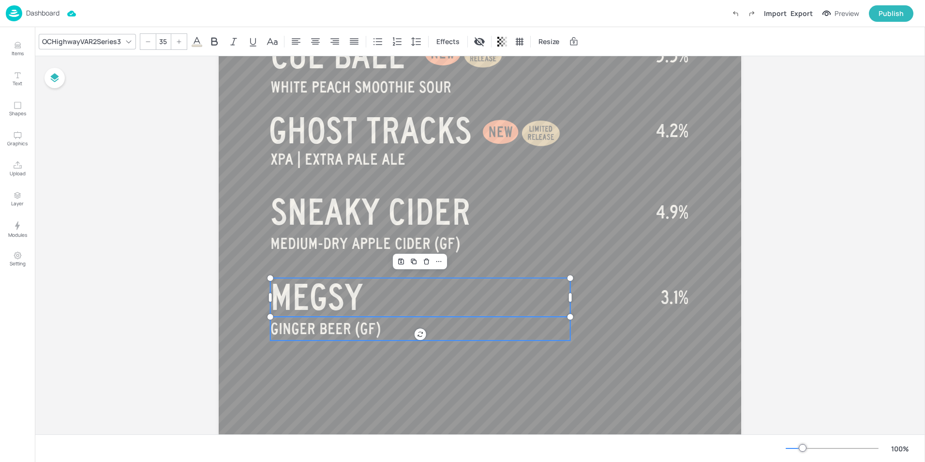
click at [324, 326] on span "GINGER BEER (GF)" at bounding box center [325, 328] width 110 height 17
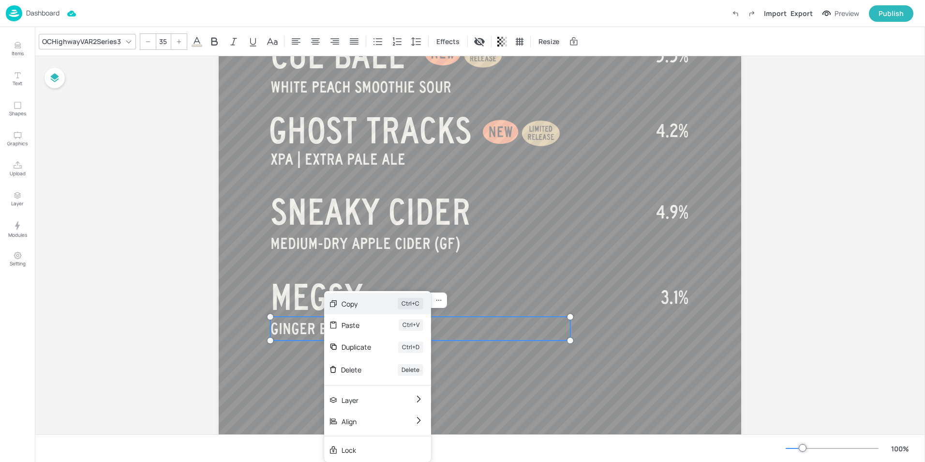
click at [343, 307] on div "Copy" at bounding box center [356, 304] width 29 height 10
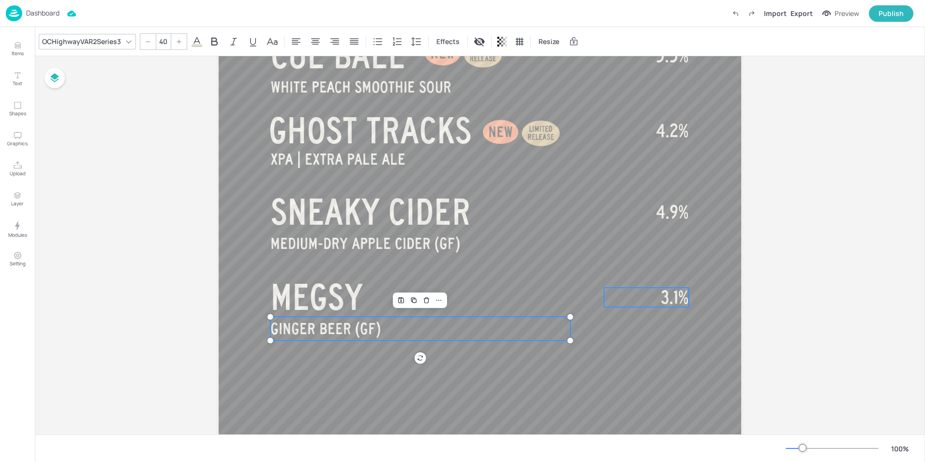
click at [670, 295] on span "3.1%" at bounding box center [675, 296] width 28 height 19
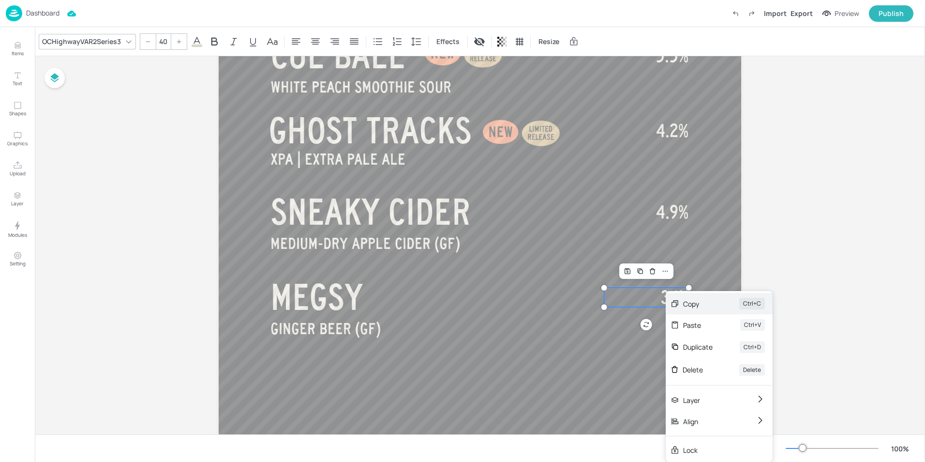
click at [697, 302] on div "Copy" at bounding box center [697, 304] width 29 height 10
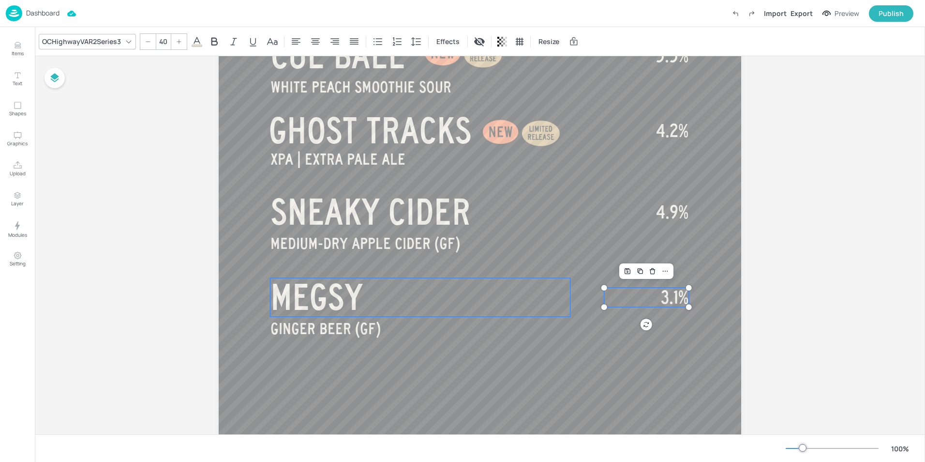
type input "80"
click at [345, 300] on span "MEGSY" at bounding box center [316, 297] width 92 height 39
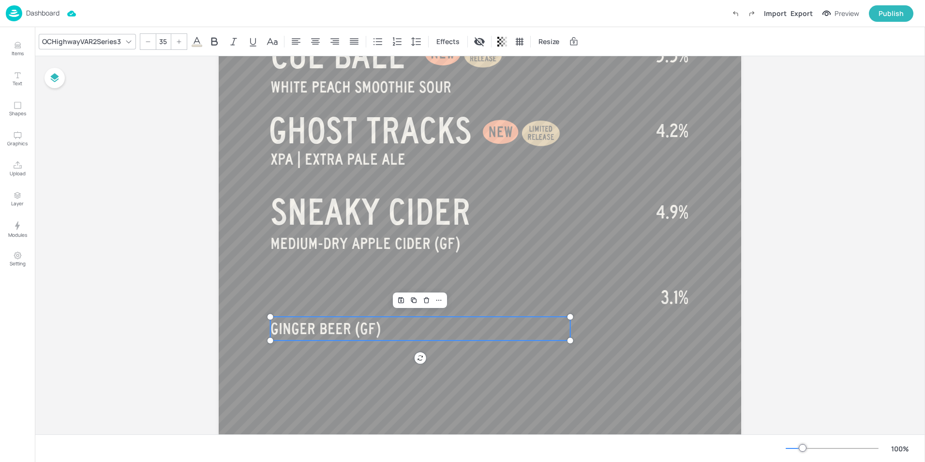
click at [316, 329] on span "GINGER BEER (GF)" at bounding box center [325, 328] width 110 height 17
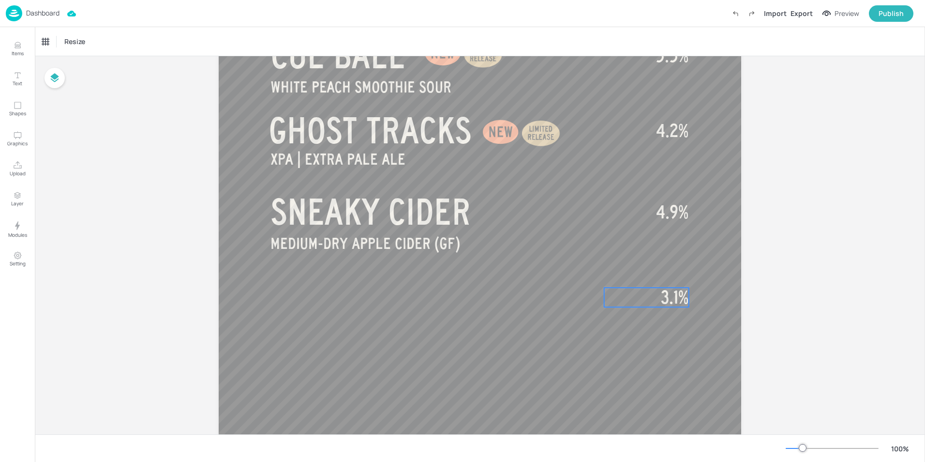
click at [678, 294] on span "3.1%" at bounding box center [675, 296] width 28 height 19
click at [389, 218] on span "SNEAKY CIDER" at bounding box center [370, 212] width 200 height 39
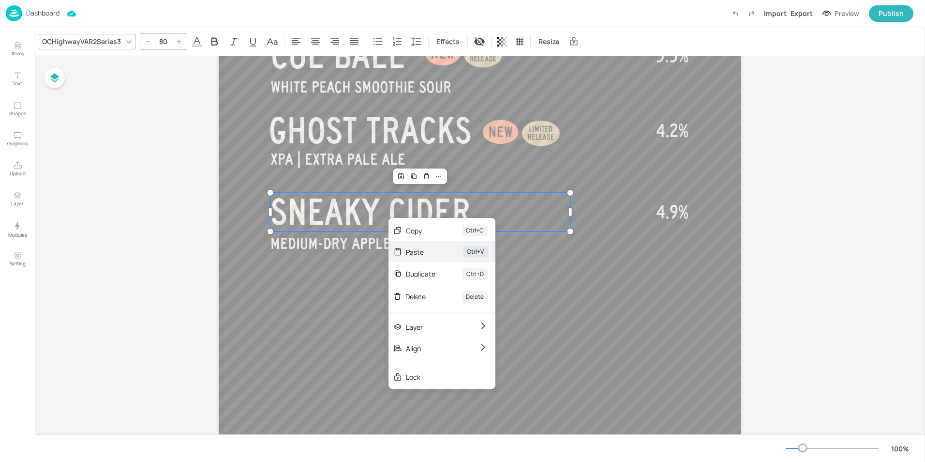
click at [413, 258] on div "Paste Ctrl+V" at bounding box center [442, 251] width 107 height 21
type input "--"
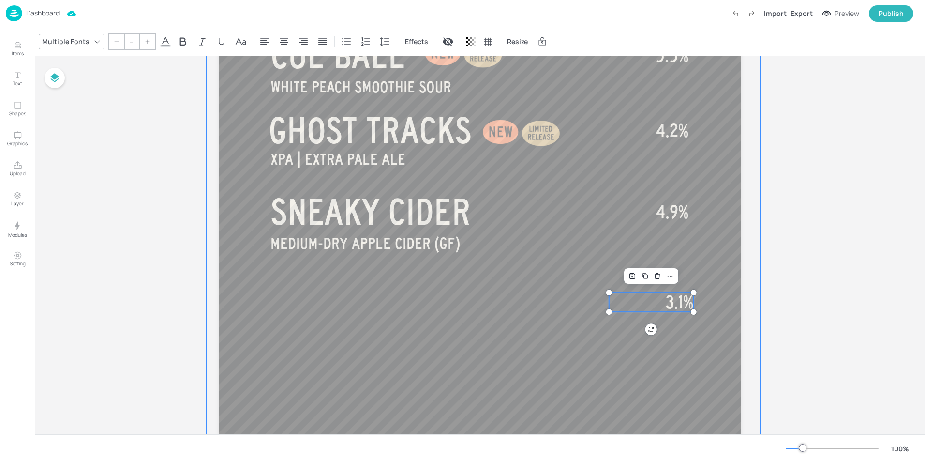
click at [362, 239] on span "MEDIUM-DRY APPLE CIDER (GF)" at bounding box center [365, 243] width 190 height 17
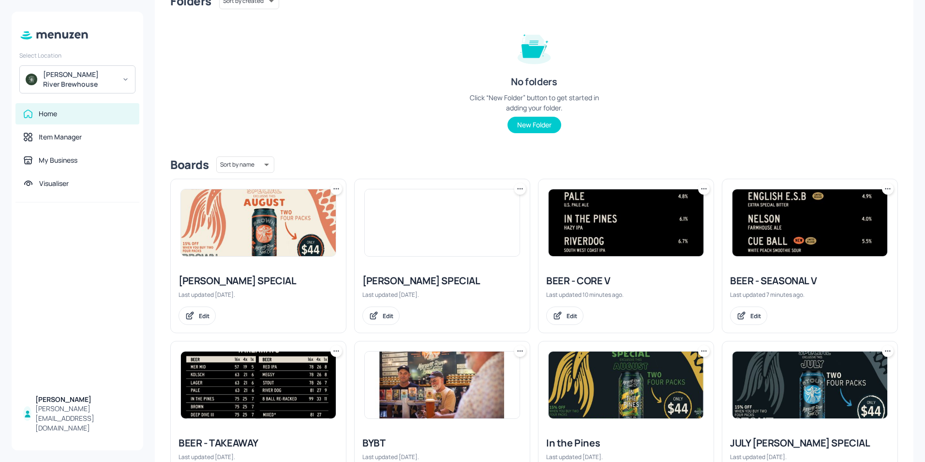
scroll to position [97, 0]
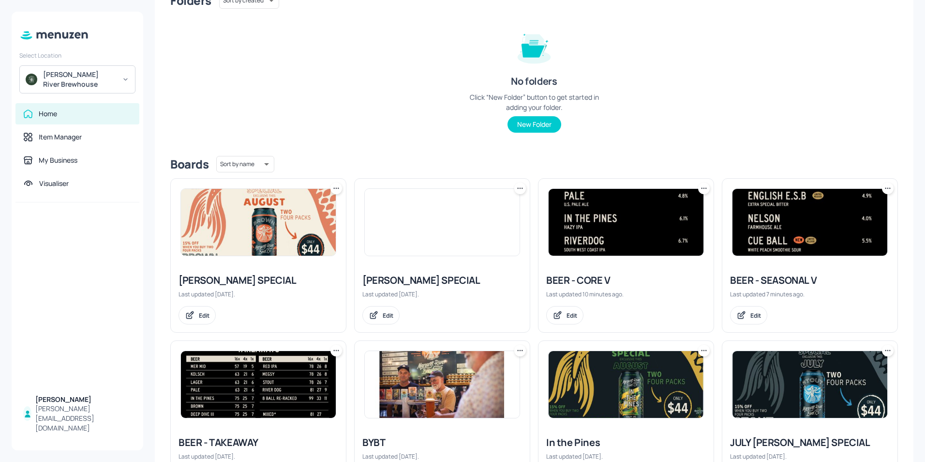
click at [628, 237] on img at bounding box center [626, 222] width 155 height 67
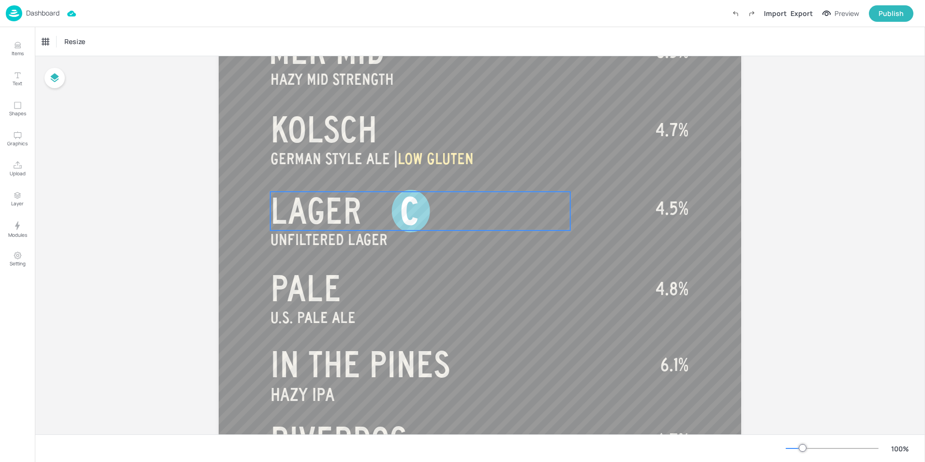
scroll to position [194, 0]
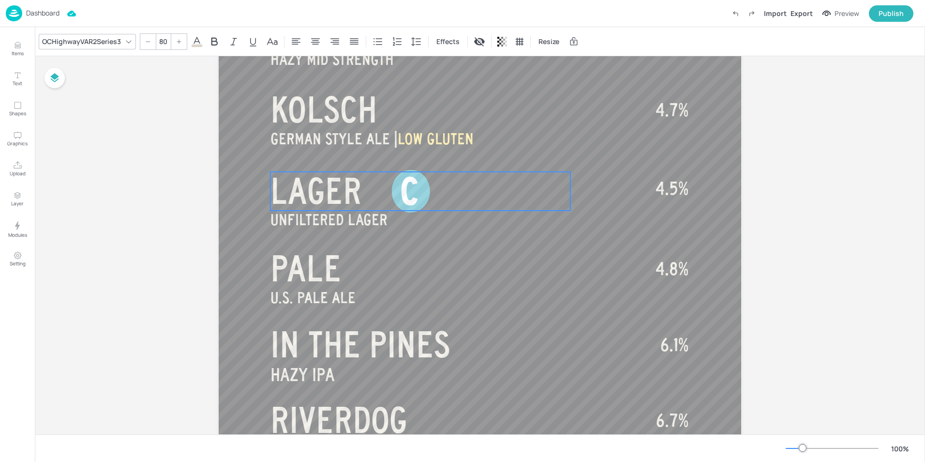
click at [273, 188] on span "LAGER" at bounding box center [315, 191] width 91 height 39
click at [271, 188] on div at bounding box center [271, 191] width 8 height 39
click at [276, 189] on span "LAGER" at bounding box center [315, 191] width 91 height 39
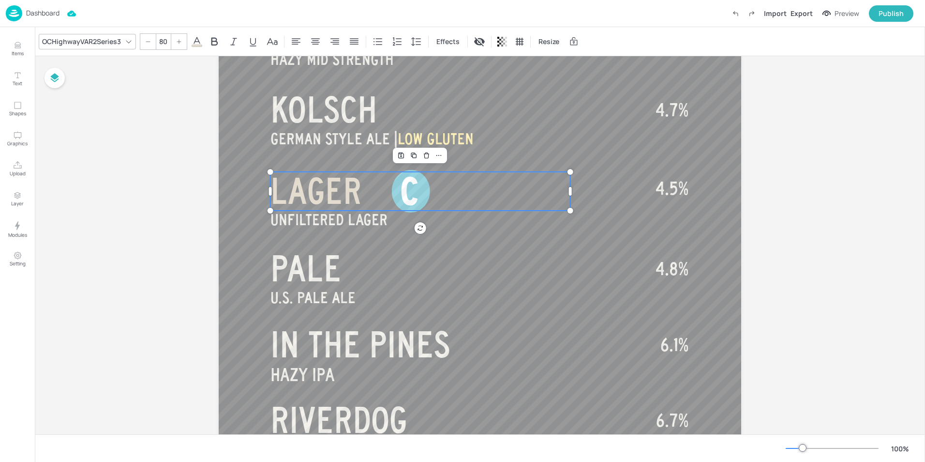
click at [273, 189] on span "LAGER" at bounding box center [315, 191] width 91 height 39
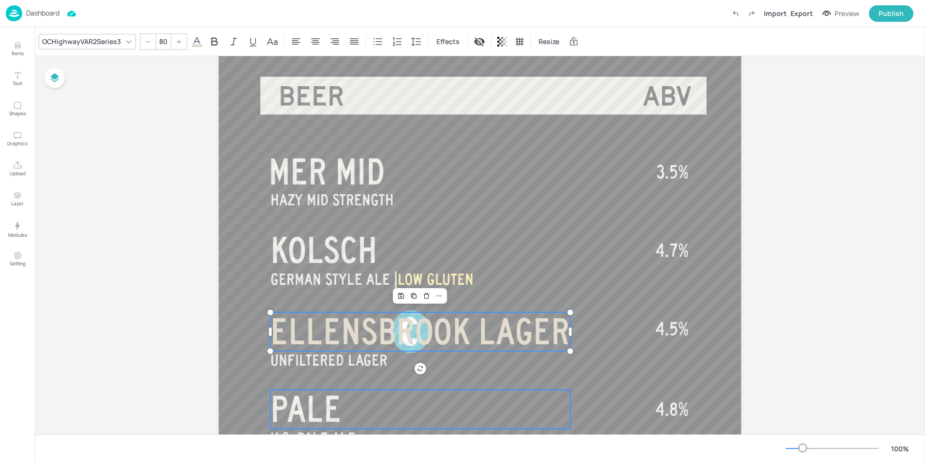
scroll to position [97, 0]
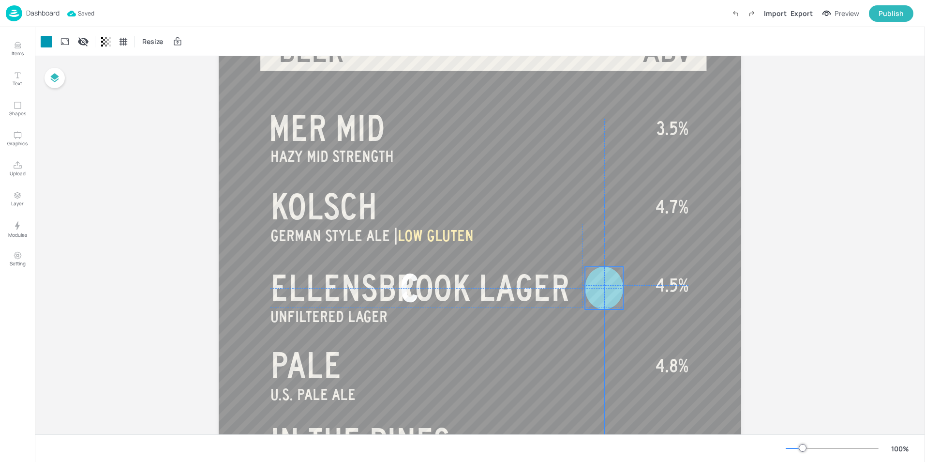
drag, startPoint x: 407, startPoint y: 309, endPoint x: 599, endPoint y: 307, distance: 191.6
click at [599, 307] on div at bounding box center [604, 289] width 38 height 45
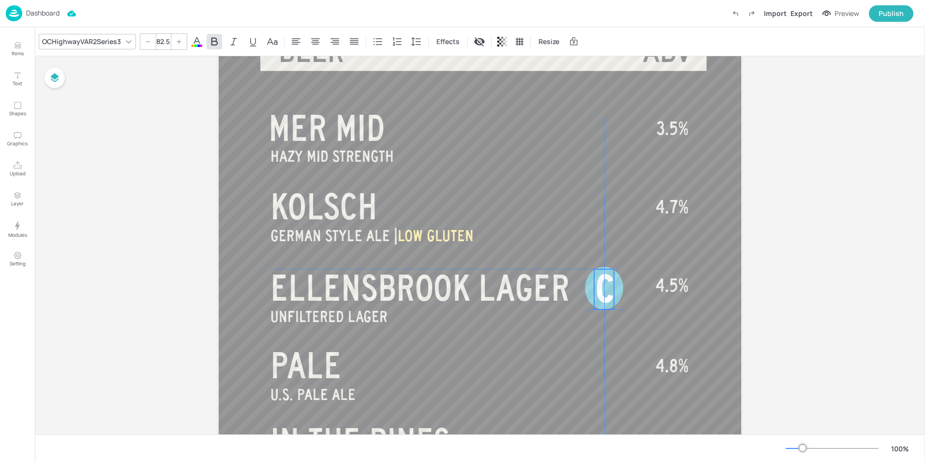
drag, startPoint x: 409, startPoint y: 296, endPoint x: 603, endPoint y: 296, distance: 194.0
click at [603, 296] on span "C" at bounding box center [605, 289] width 18 height 40
click at [590, 293] on div at bounding box center [606, 288] width 38 height 43
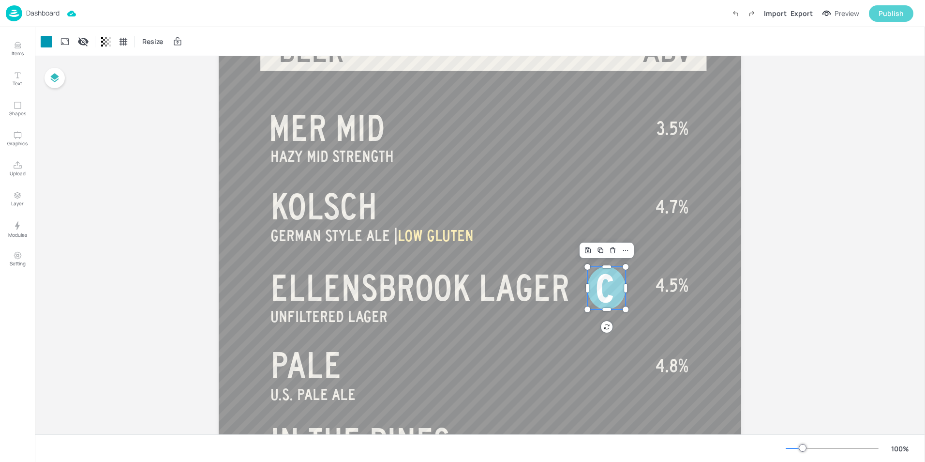
click at [895, 10] on div "Publish" at bounding box center [891, 13] width 25 height 11
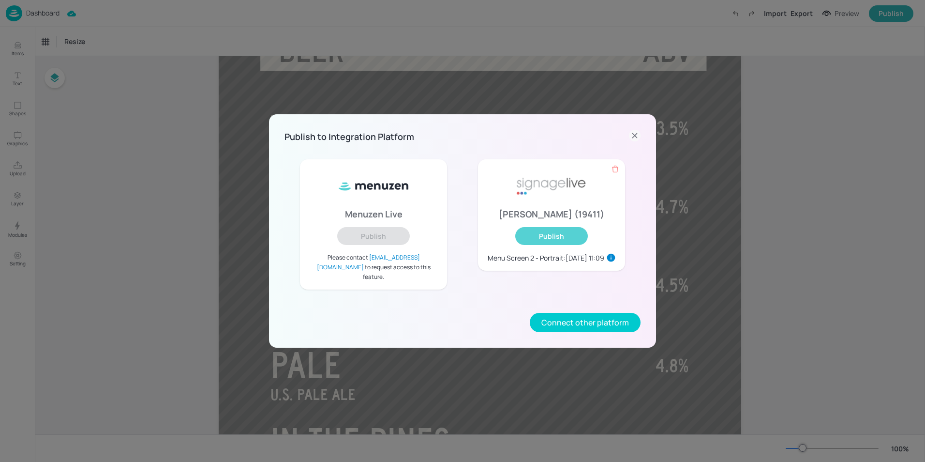
click at [549, 242] on button "Publish" at bounding box center [551, 236] width 73 height 18
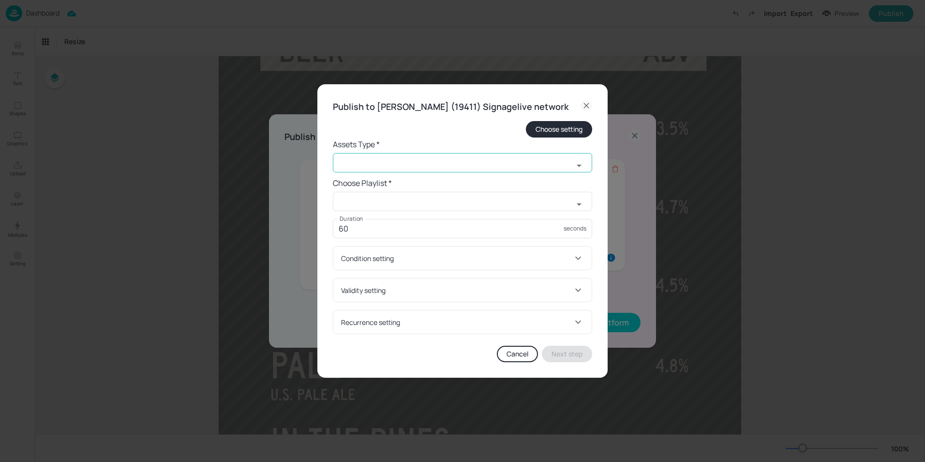
click at [352, 172] on input "text" at bounding box center [453, 162] width 240 height 19
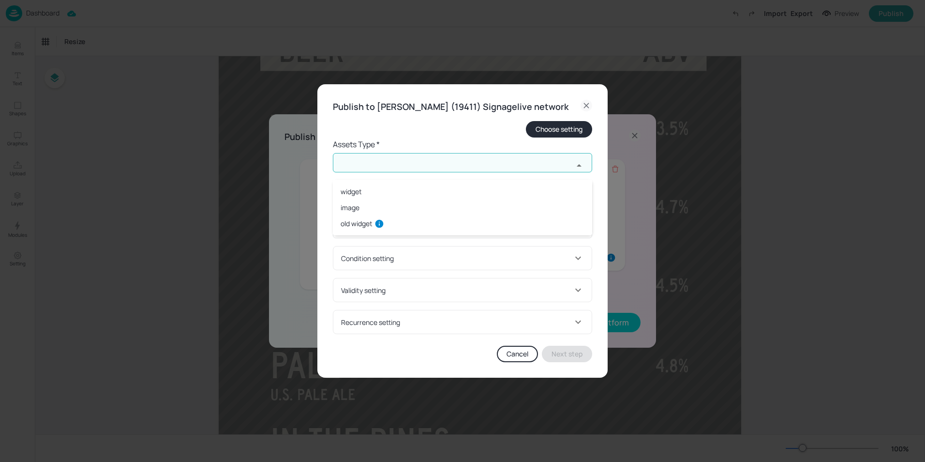
click at [357, 194] on li "widget" at bounding box center [462, 191] width 259 height 16
type input "widget"
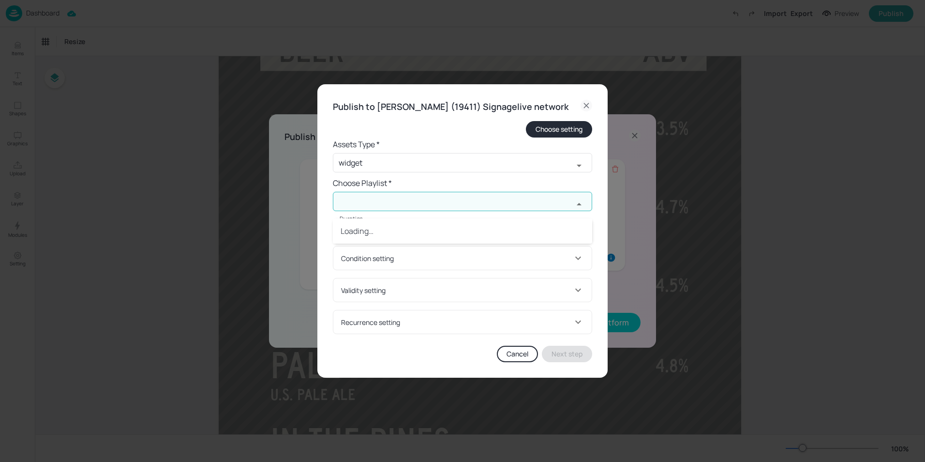
click at [363, 210] on input "text" at bounding box center [453, 201] width 240 height 19
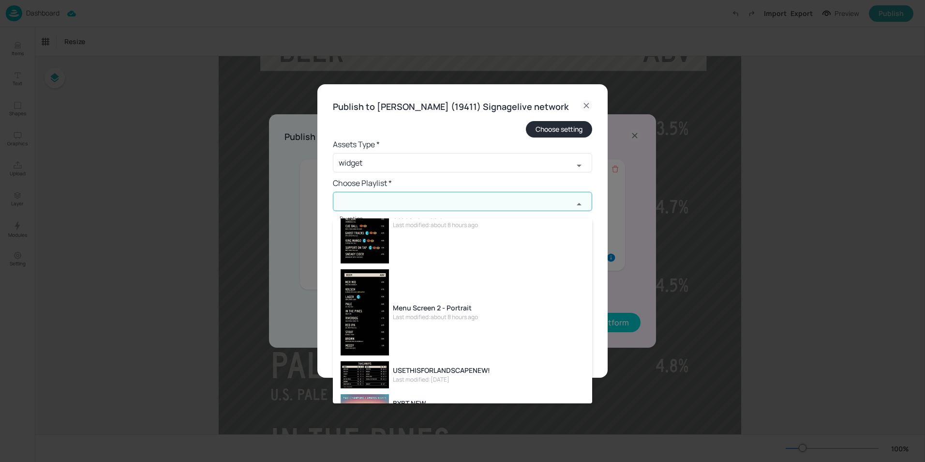
scroll to position [48, 0]
click at [422, 308] on div "Menu Screen 2 - Portrait" at bounding box center [435, 307] width 85 height 10
type input "Menu Screen 2 - Portrait"
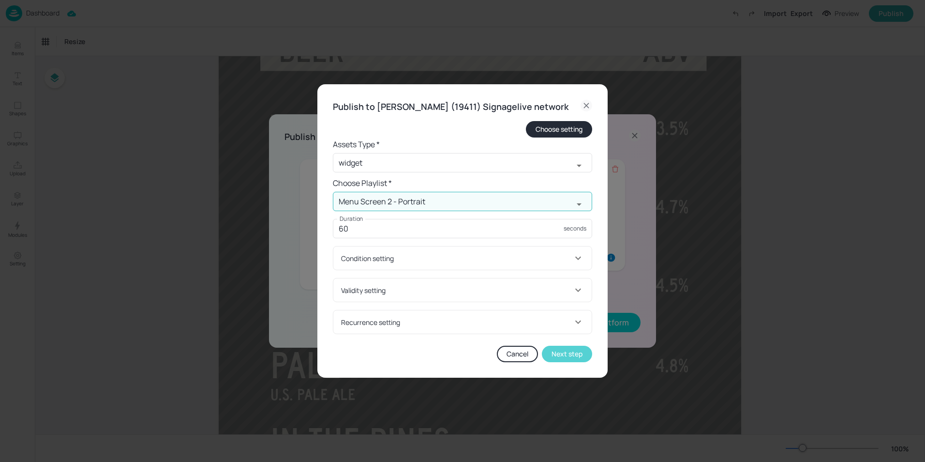
click at [574, 362] on button "Next step" at bounding box center [567, 353] width 50 height 16
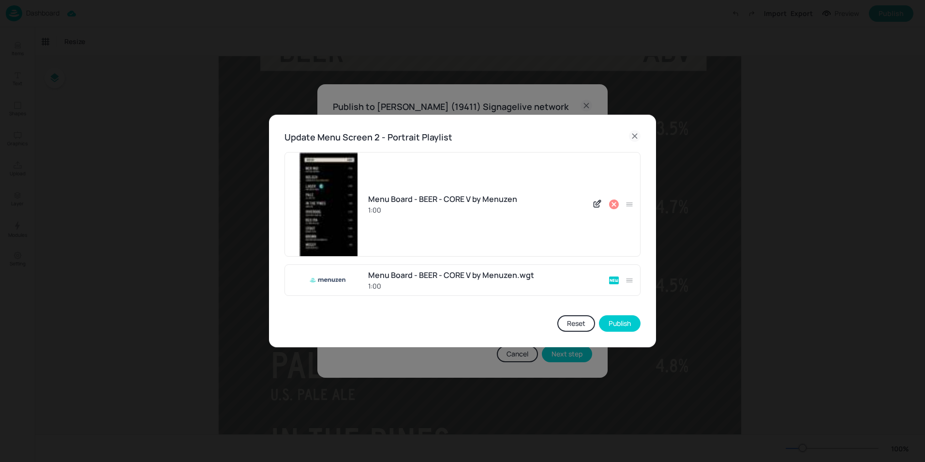
click at [613, 202] on icon at bounding box center [614, 204] width 10 height 10
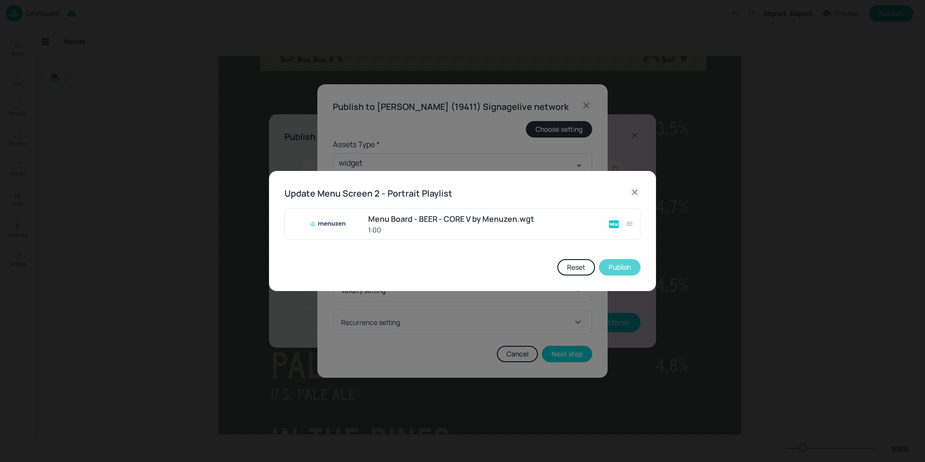
click at [618, 266] on button "Publish" at bounding box center [620, 267] width 42 height 16
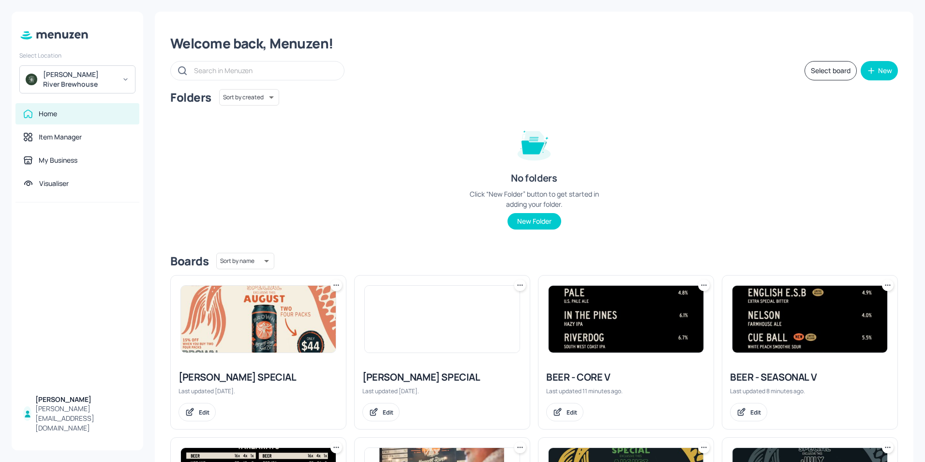
scroll to position [97, 0]
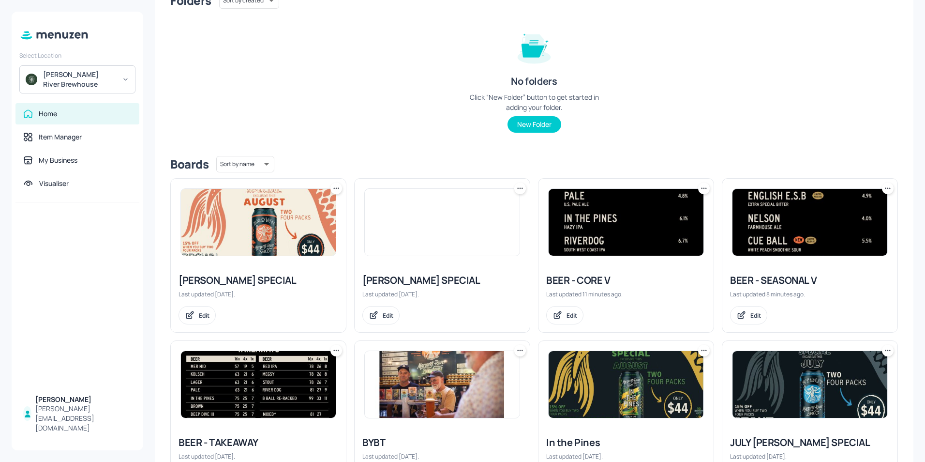
click at [802, 237] on img at bounding box center [809, 222] width 155 height 67
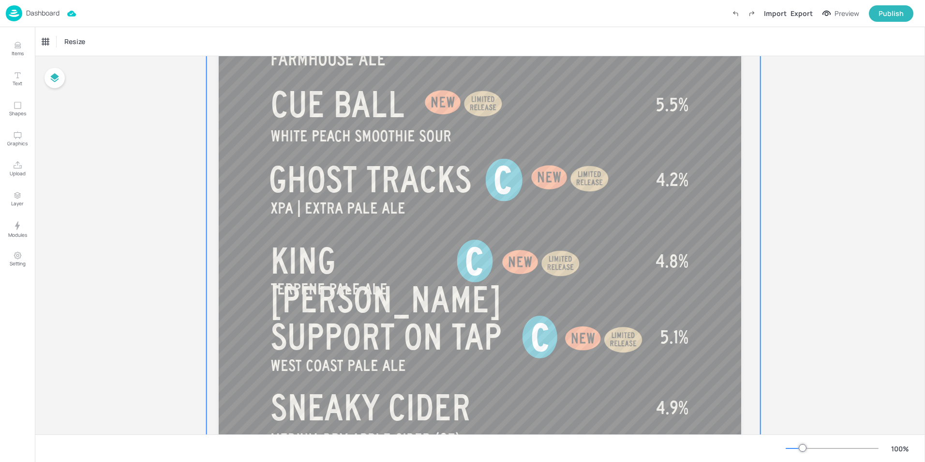
scroll to position [532, 0]
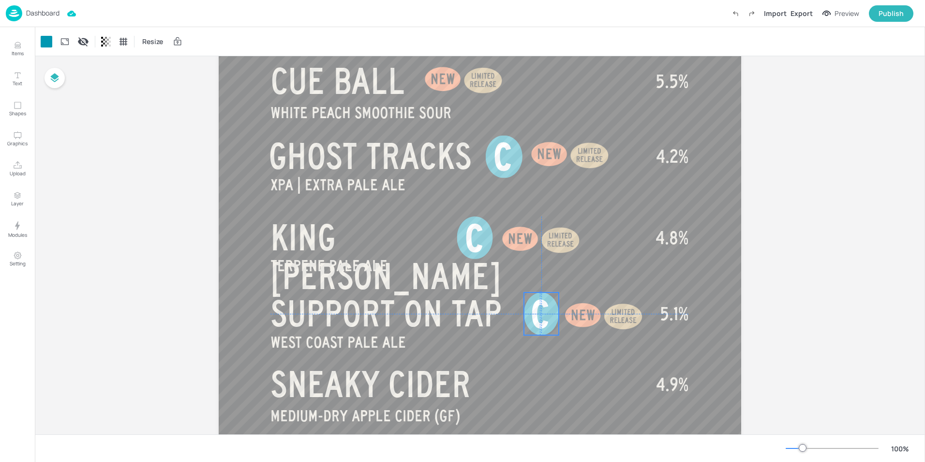
click at [524, 319] on div at bounding box center [541, 313] width 35 height 43
click at [880, 16] on div "Publish" at bounding box center [891, 13] width 25 height 11
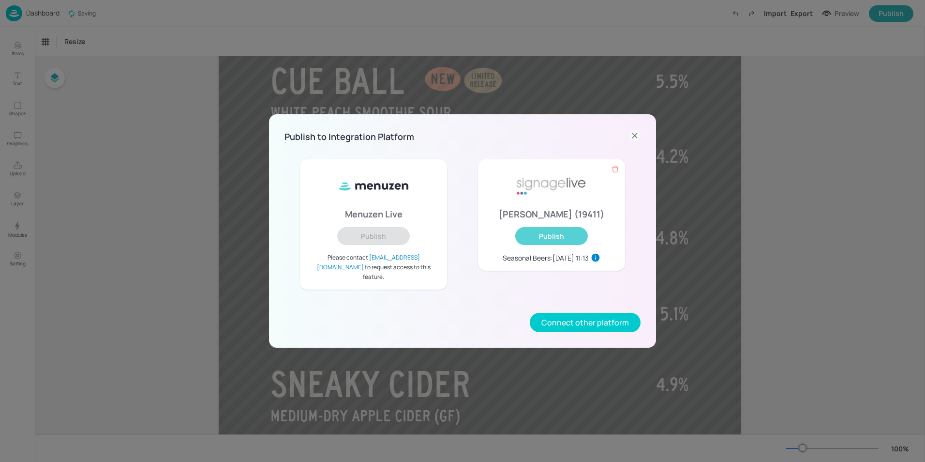
click at [572, 245] on button "Publish" at bounding box center [551, 236] width 73 height 18
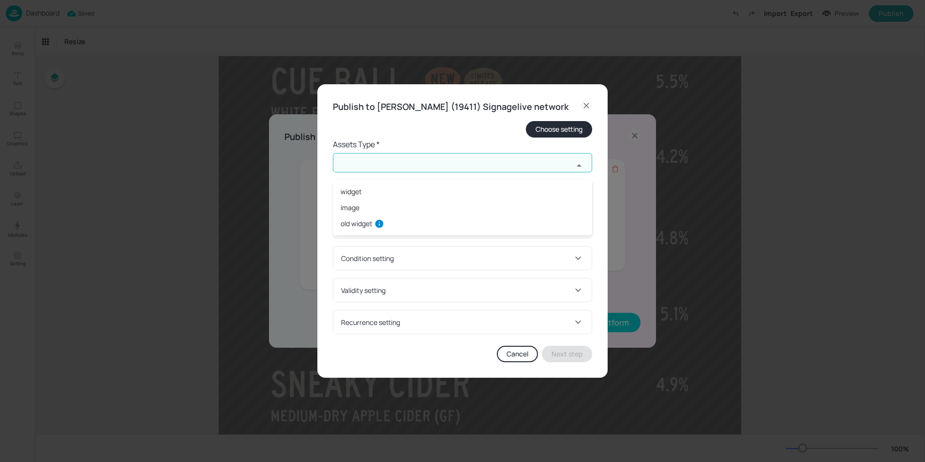
click at [554, 172] on input "text" at bounding box center [453, 162] width 240 height 19
click at [386, 193] on li "widget" at bounding box center [462, 191] width 259 height 16
type input "widget"
click at [427, 211] on input "text" at bounding box center [453, 201] width 240 height 19
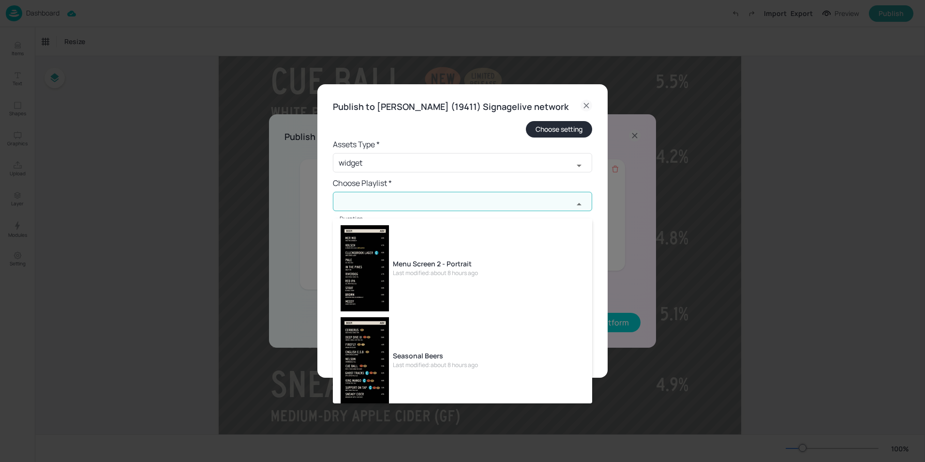
click at [428, 356] on div "Seasonal Beers" at bounding box center [435, 355] width 85 height 10
type input "Seasonal Beers"
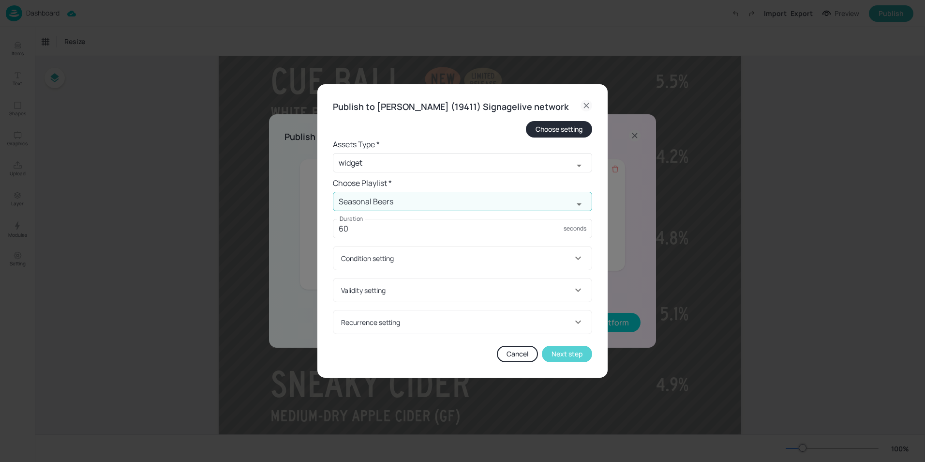
click at [566, 362] on button "Next step" at bounding box center [567, 353] width 50 height 16
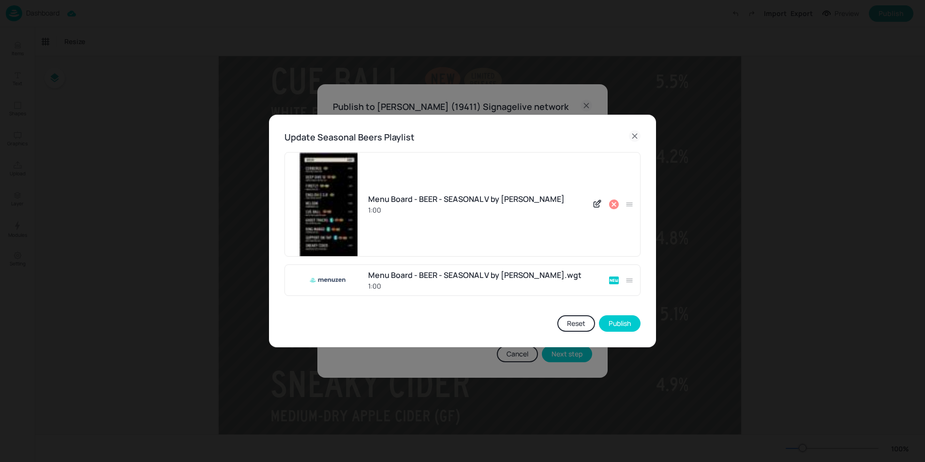
click at [613, 206] on icon at bounding box center [614, 204] width 10 height 10
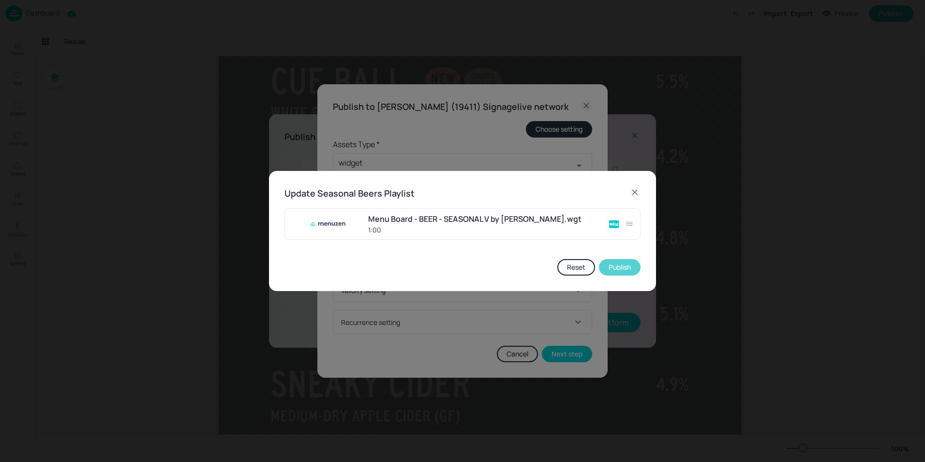
click at [615, 269] on button "Publish" at bounding box center [620, 267] width 42 height 16
